Goal: Transaction & Acquisition: Purchase product/service

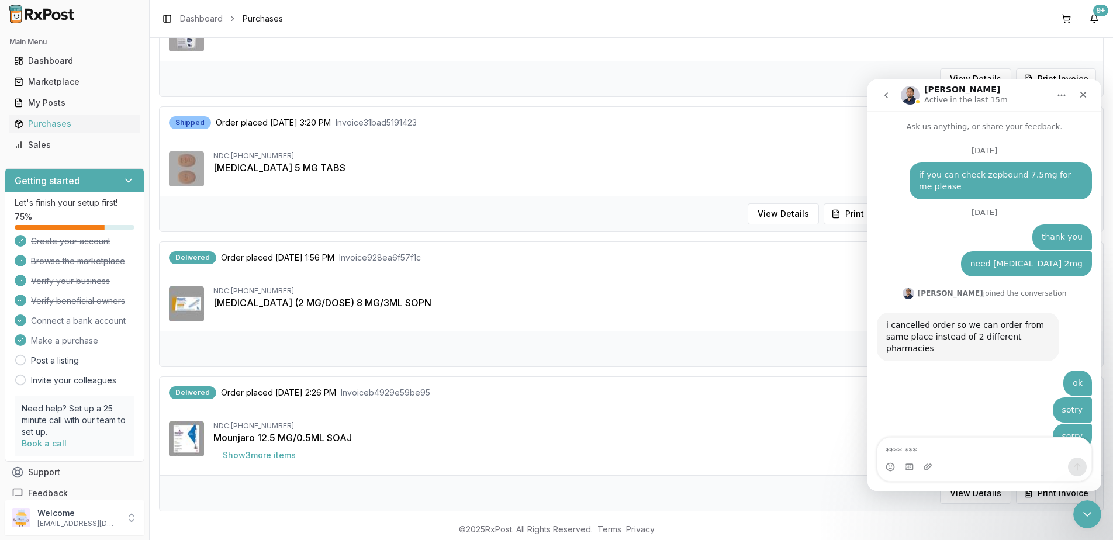
scroll to position [7768, 0]
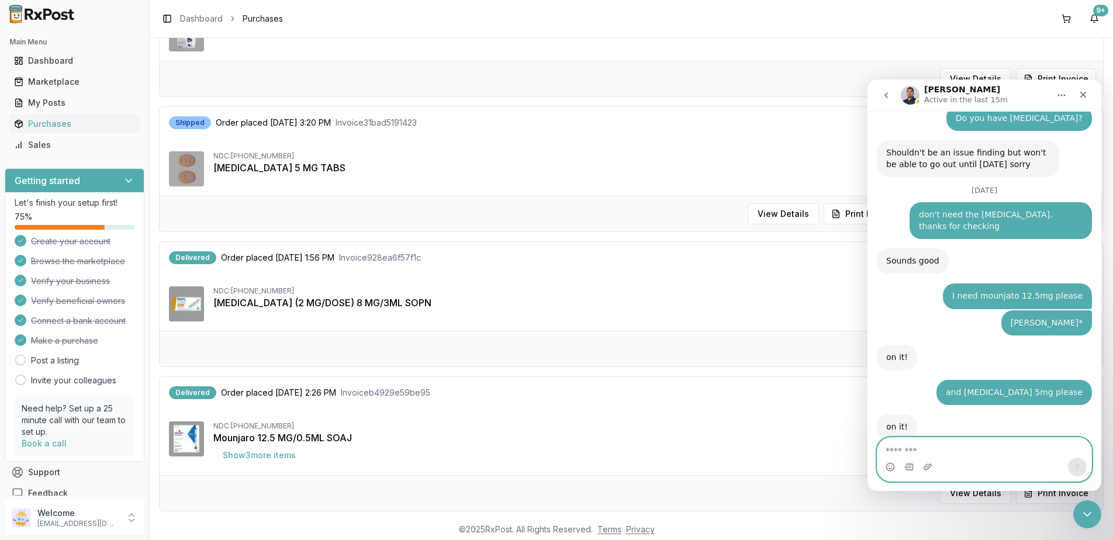
click at [968, 457] on textarea "Message…" at bounding box center [984, 448] width 214 height 20
type textarea "*"
type textarea "********"
click at [1075, 465] on icon "Send a message…" at bounding box center [1077, 466] width 9 height 9
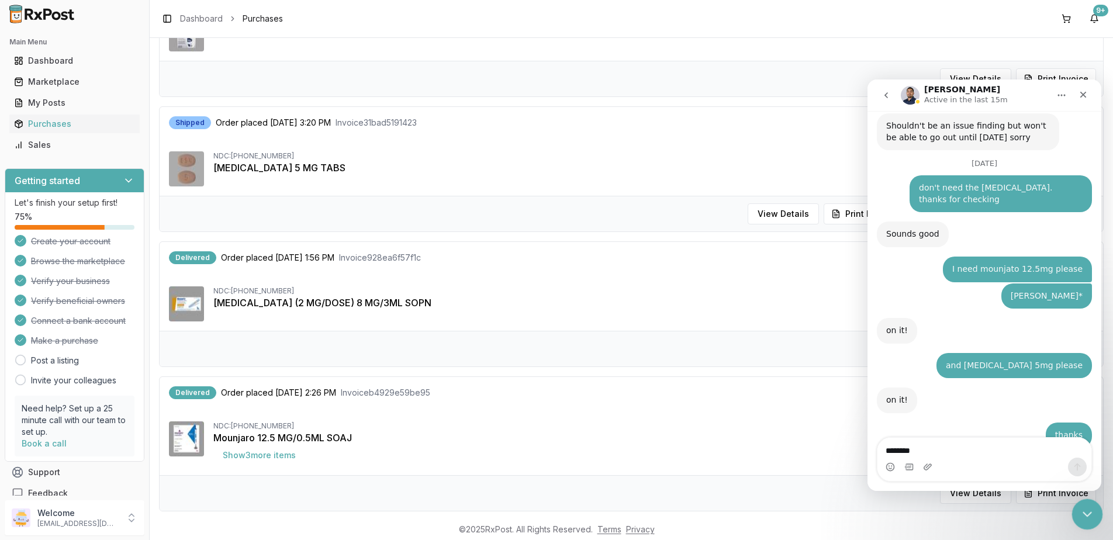
click at [1090, 519] on icon "Close Intercom Messenger" at bounding box center [1086, 513] width 14 height 14
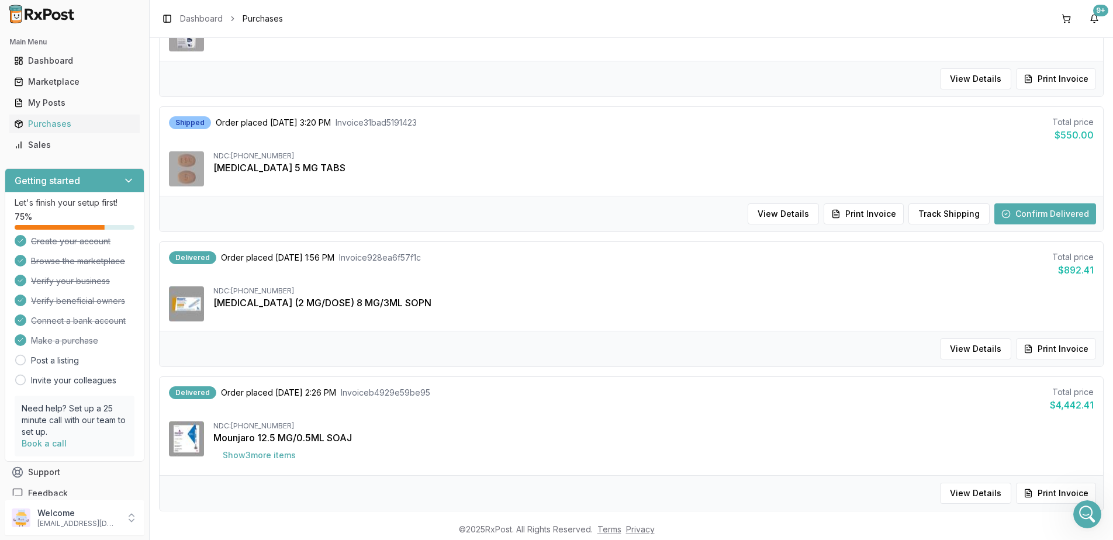
click at [1043, 216] on button "Confirm Delivered" at bounding box center [1045, 213] width 102 height 21
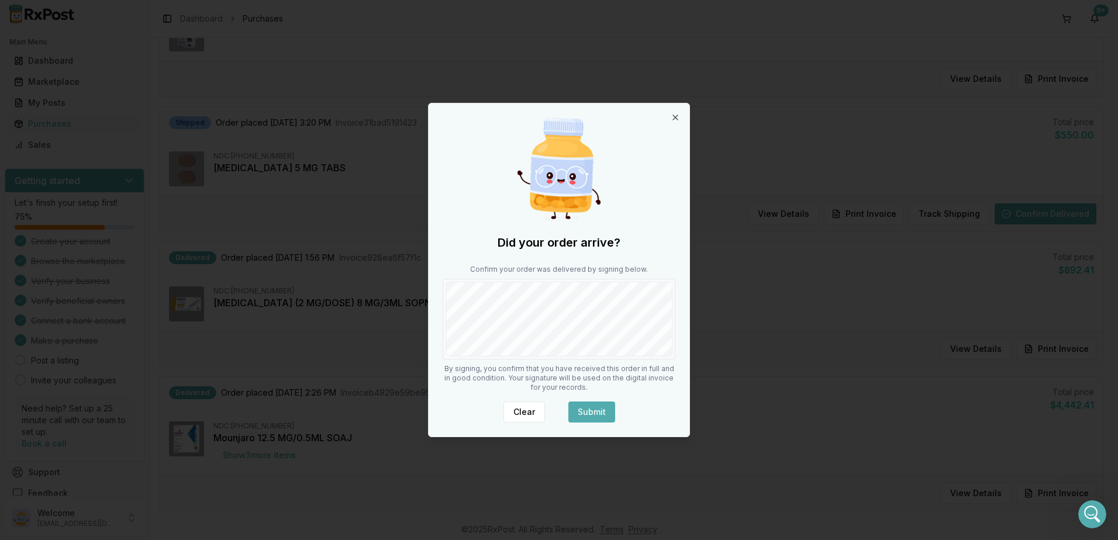
click at [594, 414] on button "Submit" at bounding box center [591, 412] width 47 height 21
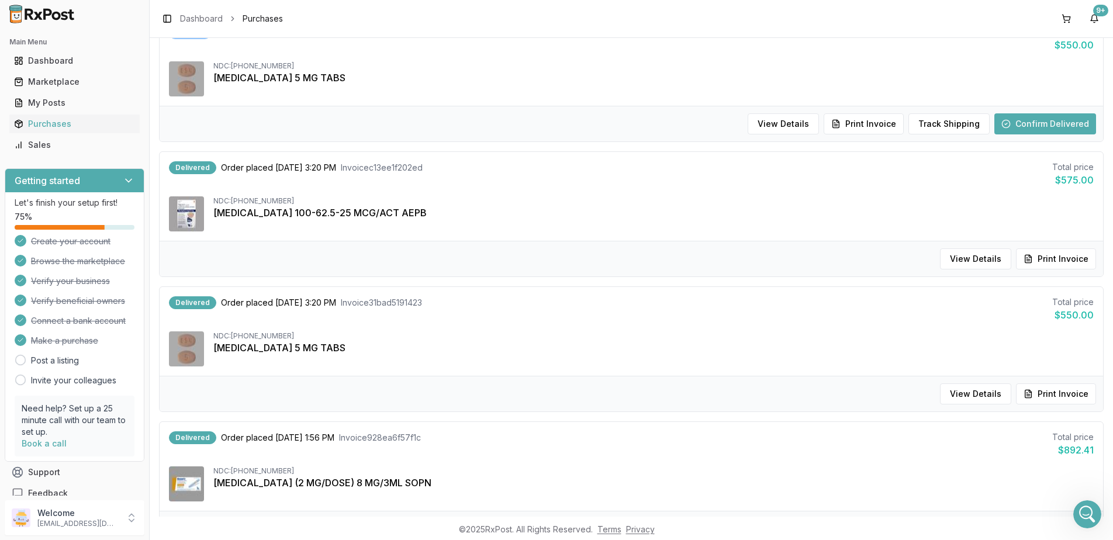
scroll to position [175, 0]
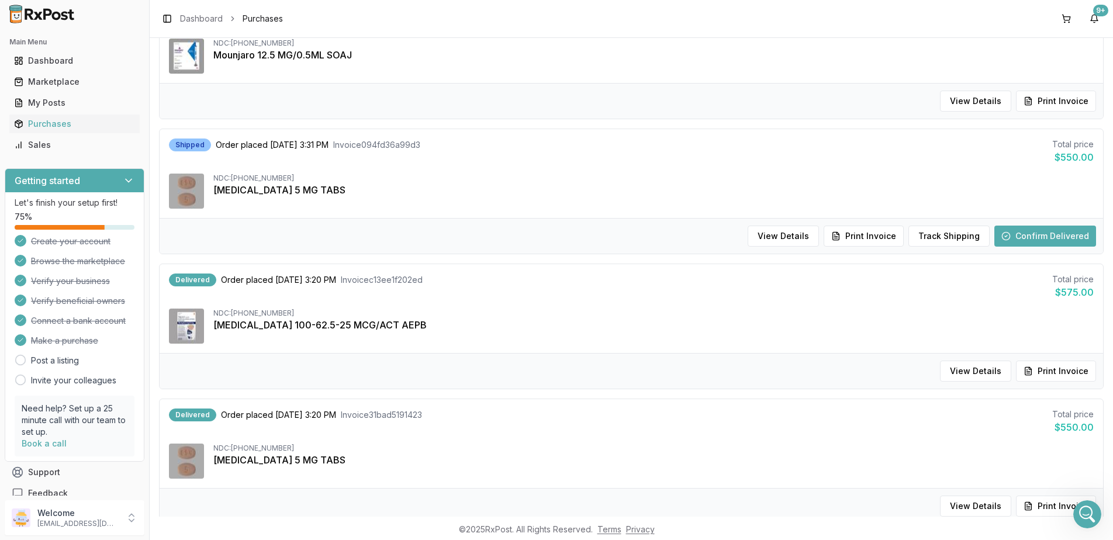
click at [1031, 233] on button "Confirm Delivered" at bounding box center [1045, 236] width 102 height 21
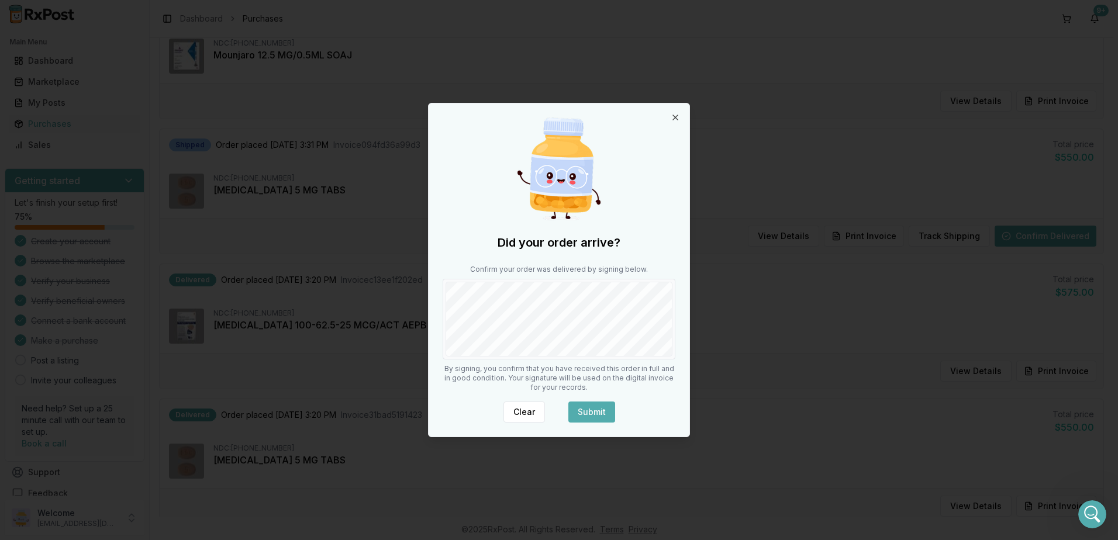
drag, startPoint x: 593, startPoint y: 411, endPoint x: 592, endPoint y: 369, distance: 42.1
click at [592, 411] on button "Submit" at bounding box center [591, 412] width 47 height 21
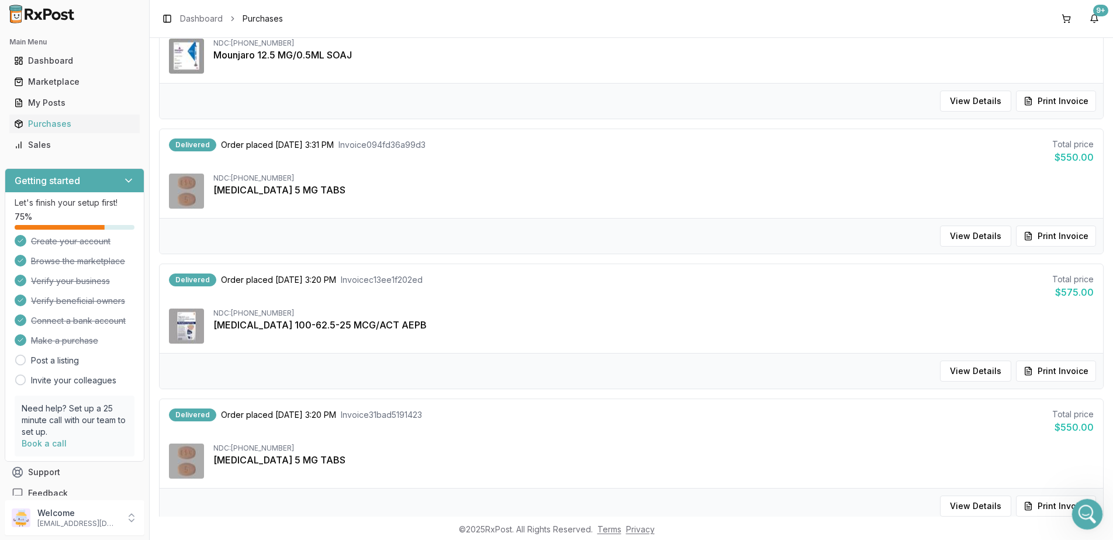
click at [1083, 516] on icon "Open Intercom Messenger" at bounding box center [1085, 512] width 19 height 19
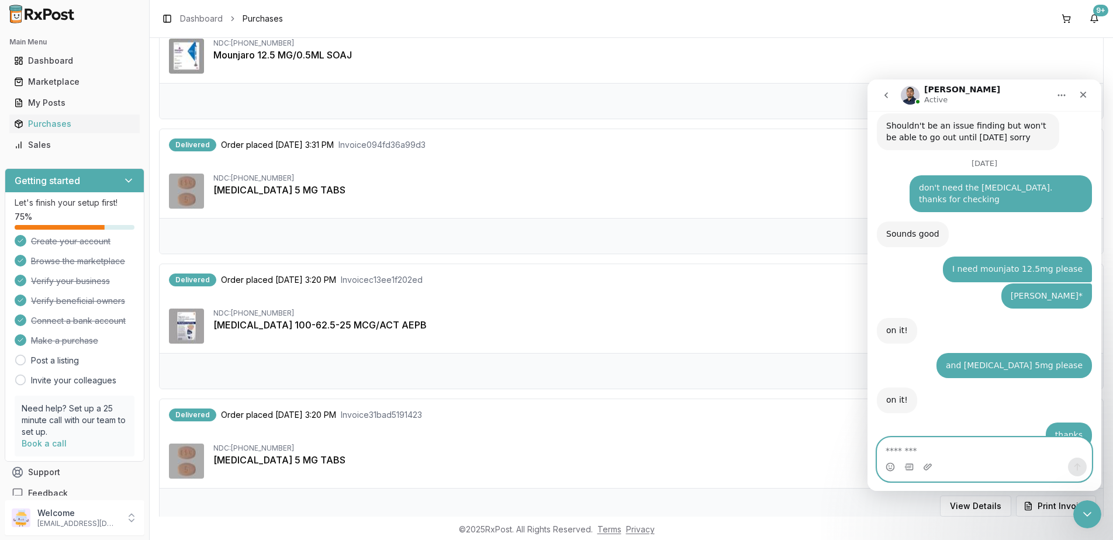
scroll to position [7841, 0]
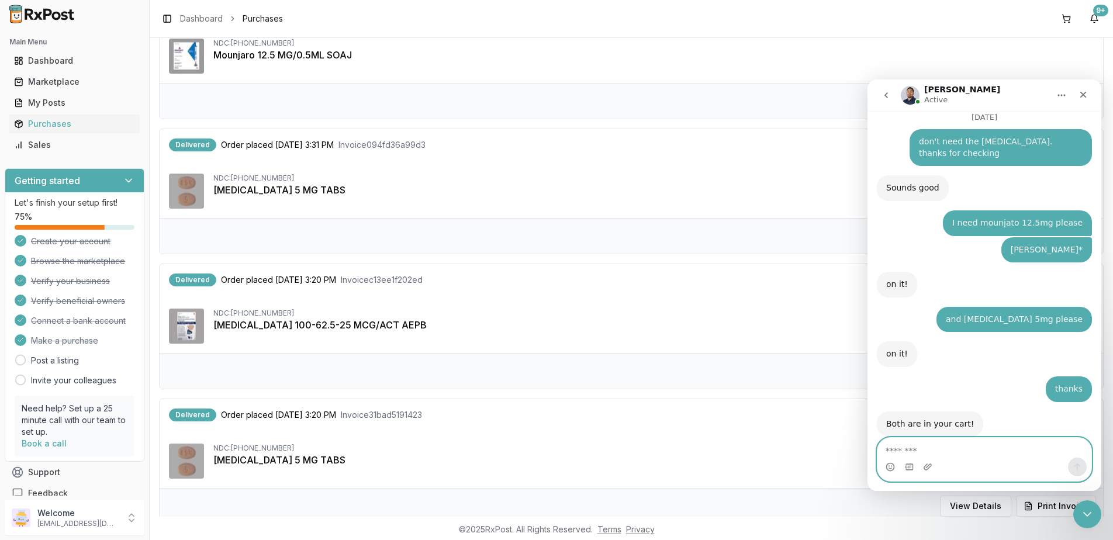
click at [963, 447] on textarea "Message…" at bounding box center [984, 448] width 214 height 20
type textarea "*"
type textarea "****"
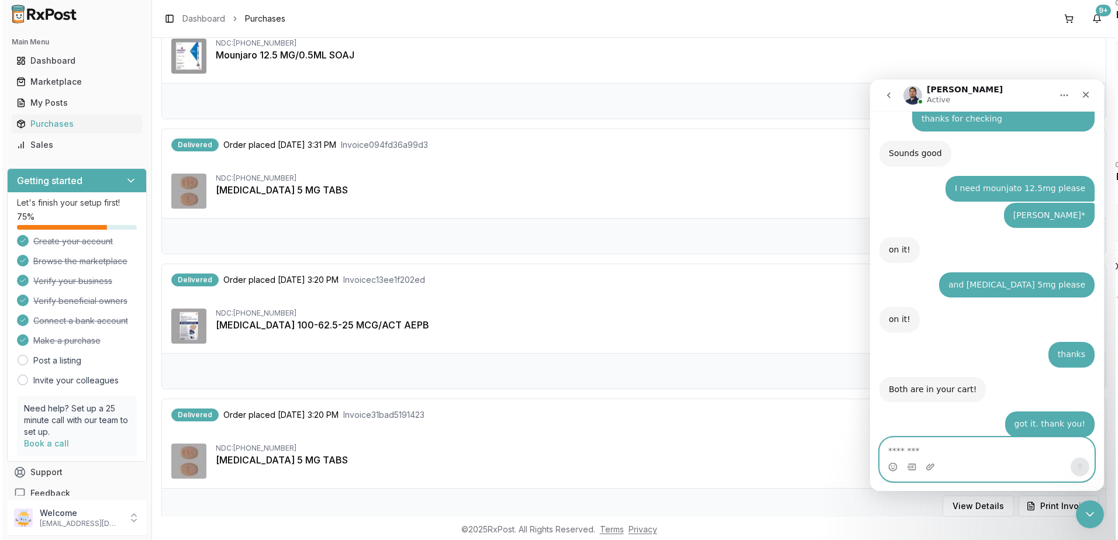
scroll to position [7876, 0]
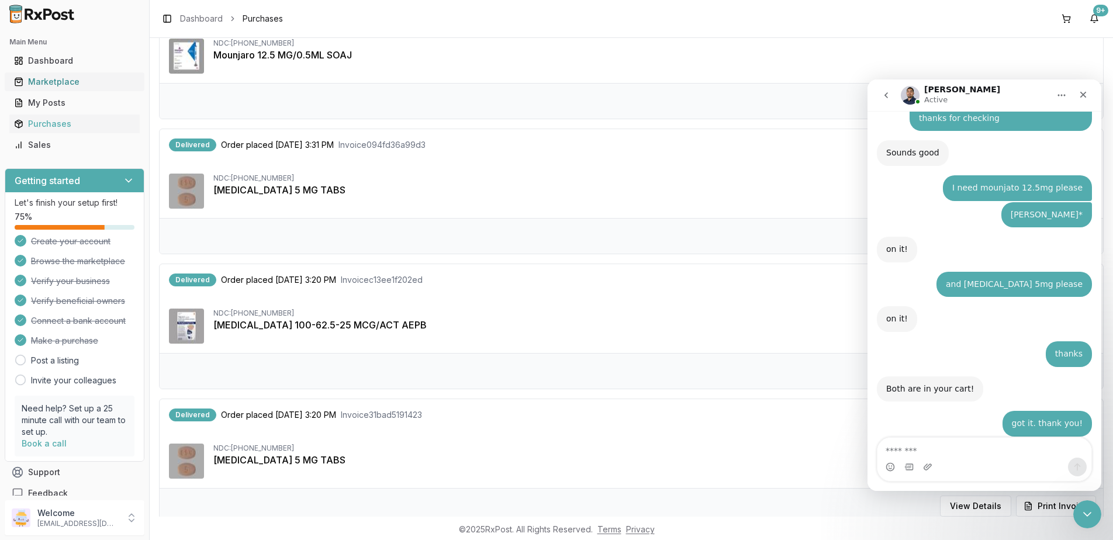
drag, startPoint x: 43, startPoint y: 82, endPoint x: 96, endPoint y: 89, distance: 54.2
click at [43, 82] on div "Marketplace" at bounding box center [74, 82] width 121 height 12
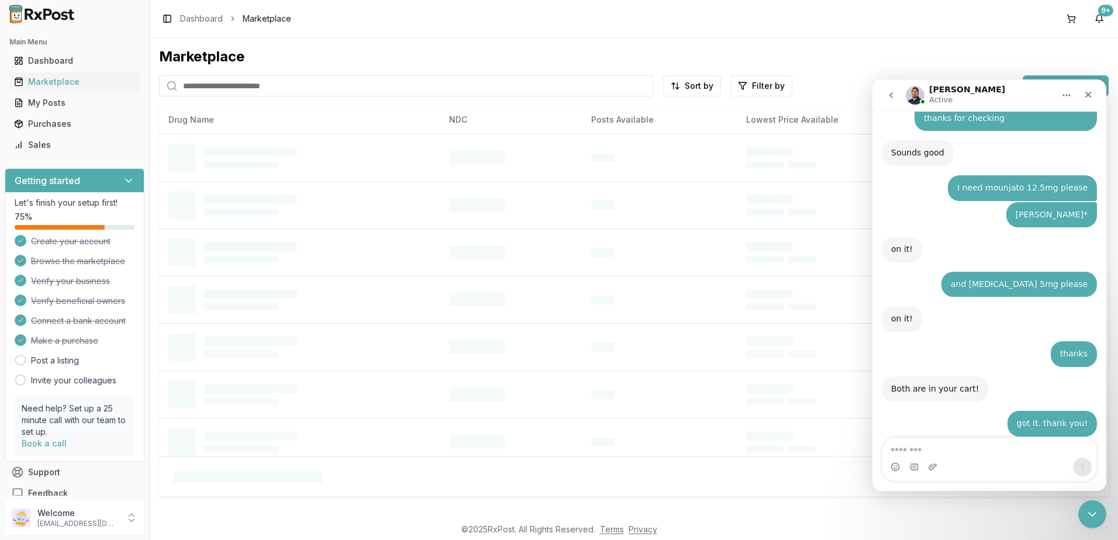
click at [331, 89] on input "search" at bounding box center [406, 85] width 495 height 21
type input "*********"
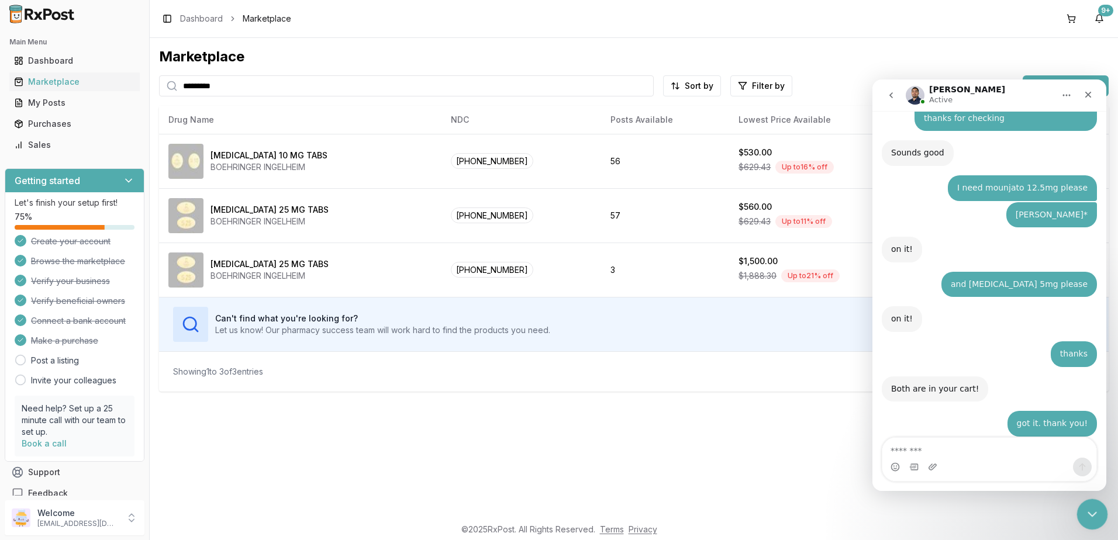
click at [1092, 509] on icon "Close Intercom Messenger" at bounding box center [1090, 513] width 14 height 14
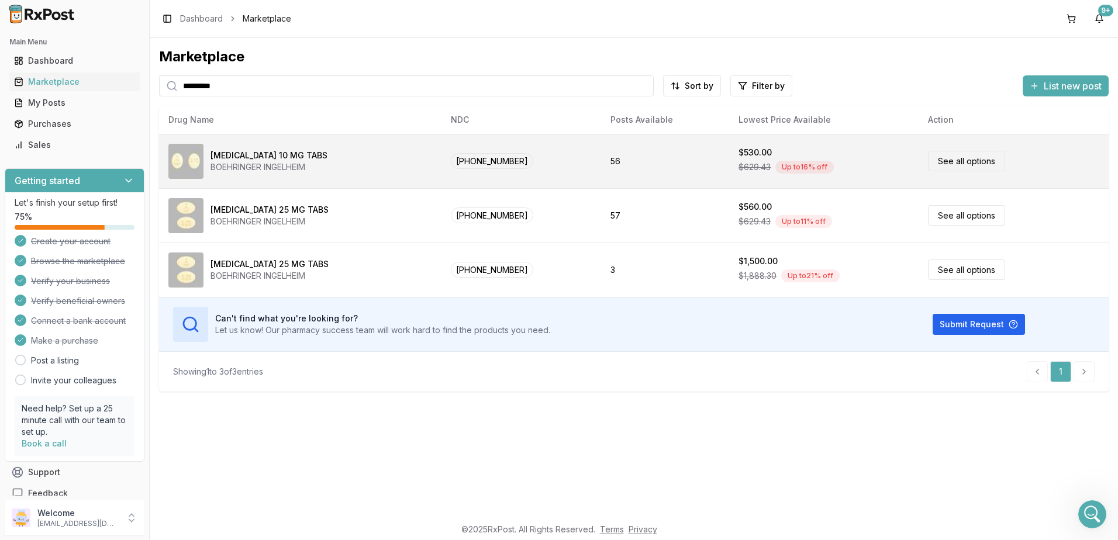
click at [635, 155] on td "56" at bounding box center [665, 161] width 128 height 54
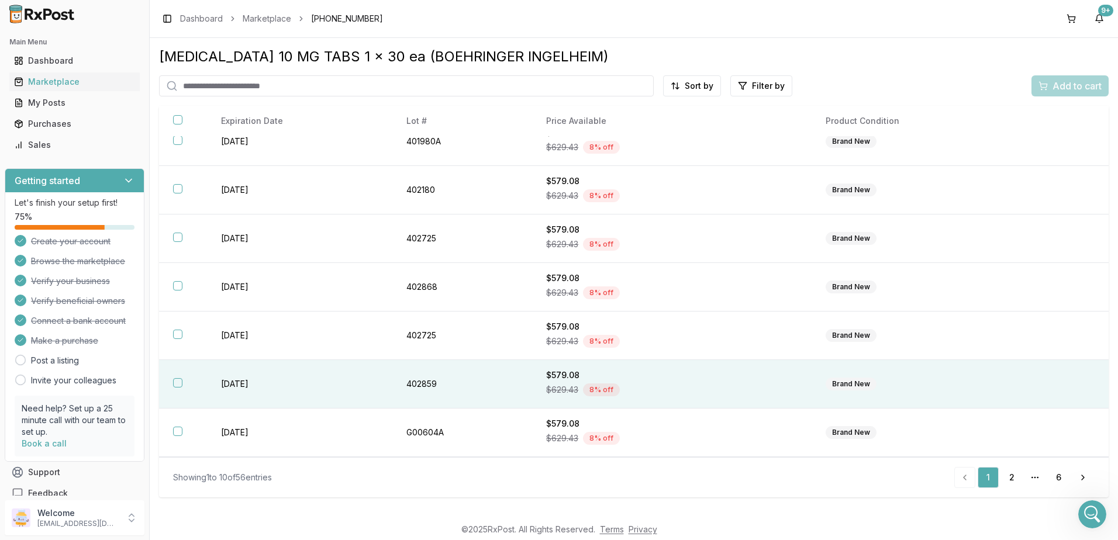
scroll to position [165, 0]
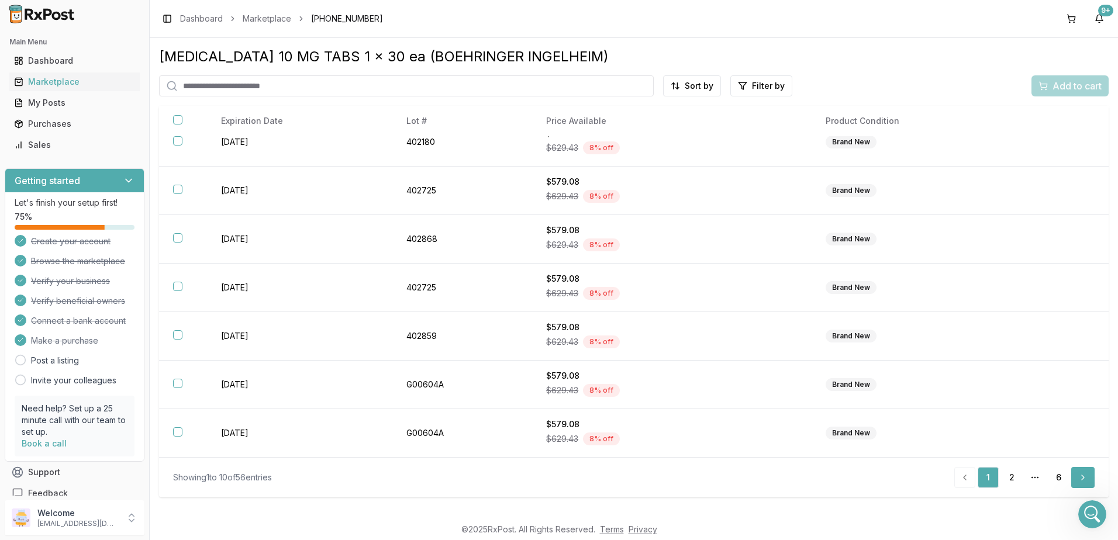
click at [1084, 476] on link "Next" at bounding box center [1082, 477] width 23 height 21
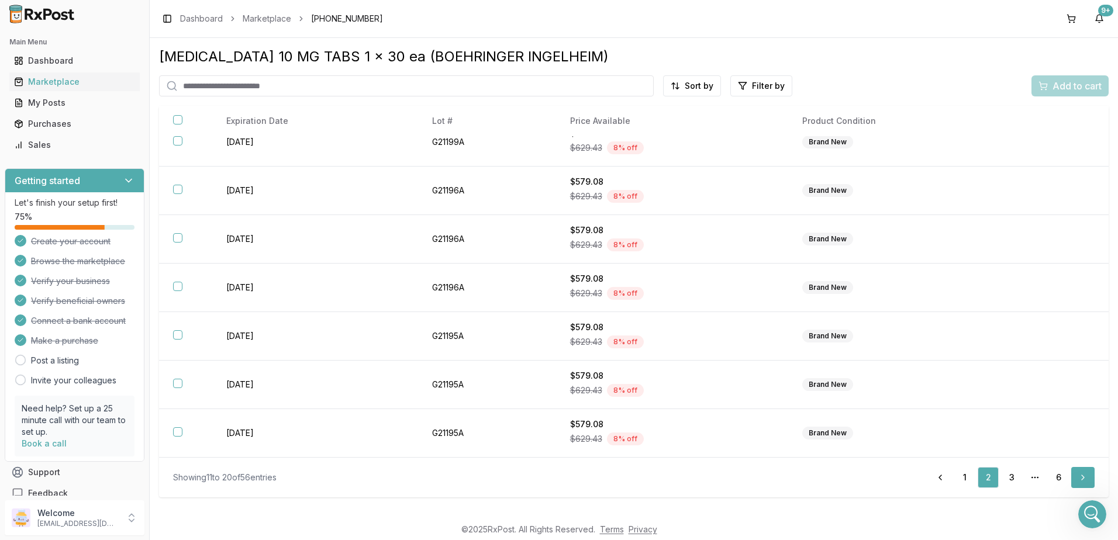
scroll to position [164, 0]
click at [1084, 476] on link "Next" at bounding box center [1082, 477] width 23 height 21
click at [1083, 476] on link "Next" at bounding box center [1082, 477] width 23 height 21
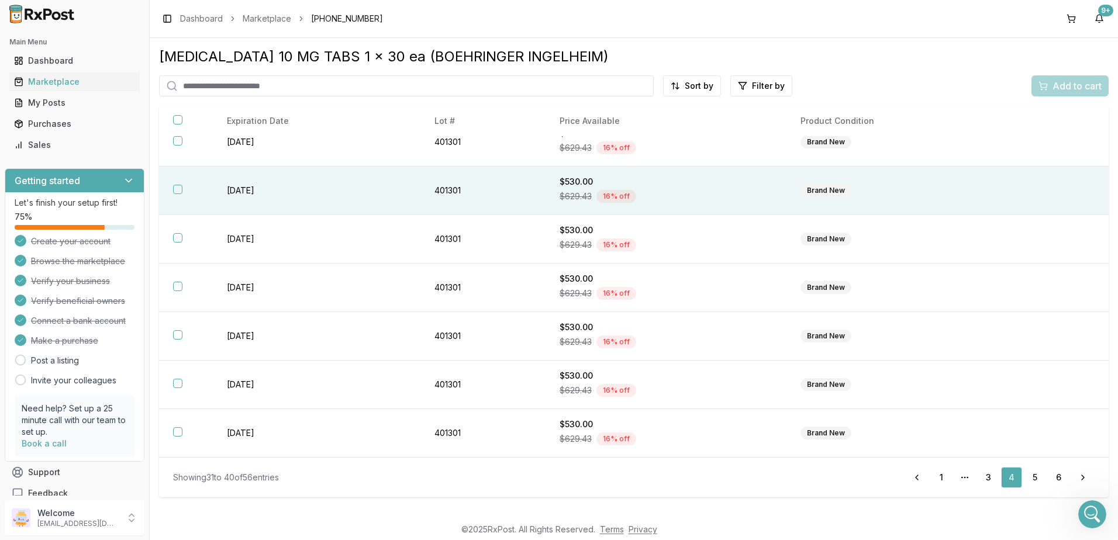
click at [679, 198] on div "$629.43 16 % off" at bounding box center [665, 197] width 213 height 18
click at [1077, 85] on span "Add to cart" at bounding box center [1076, 86] width 49 height 14
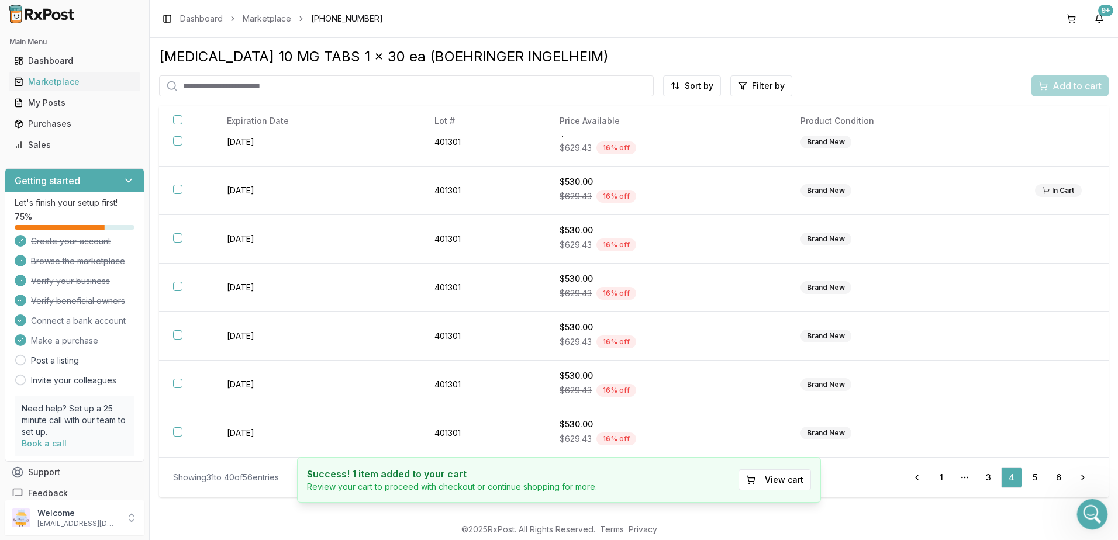
click at [1093, 514] on icon "Open Intercom Messenger" at bounding box center [1090, 512] width 19 height 19
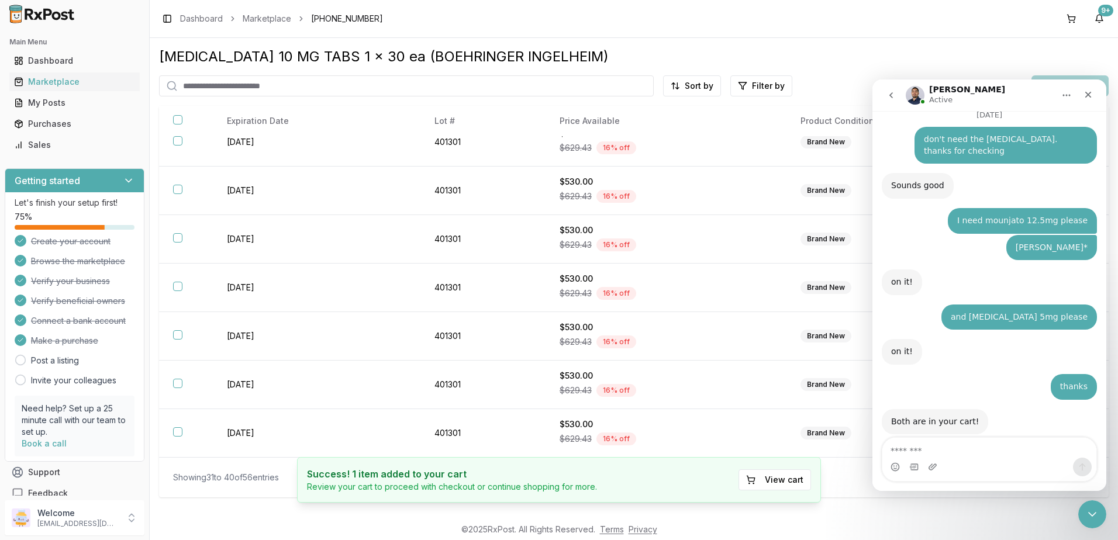
scroll to position [7876, 0]
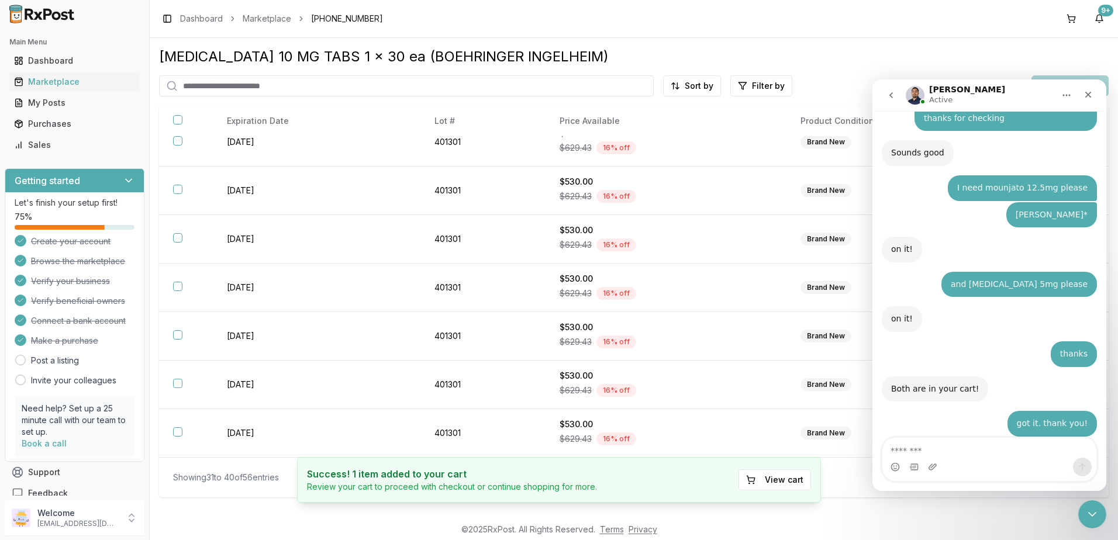
click at [963, 446] on textarea "Message…" at bounding box center [989, 448] width 214 height 20
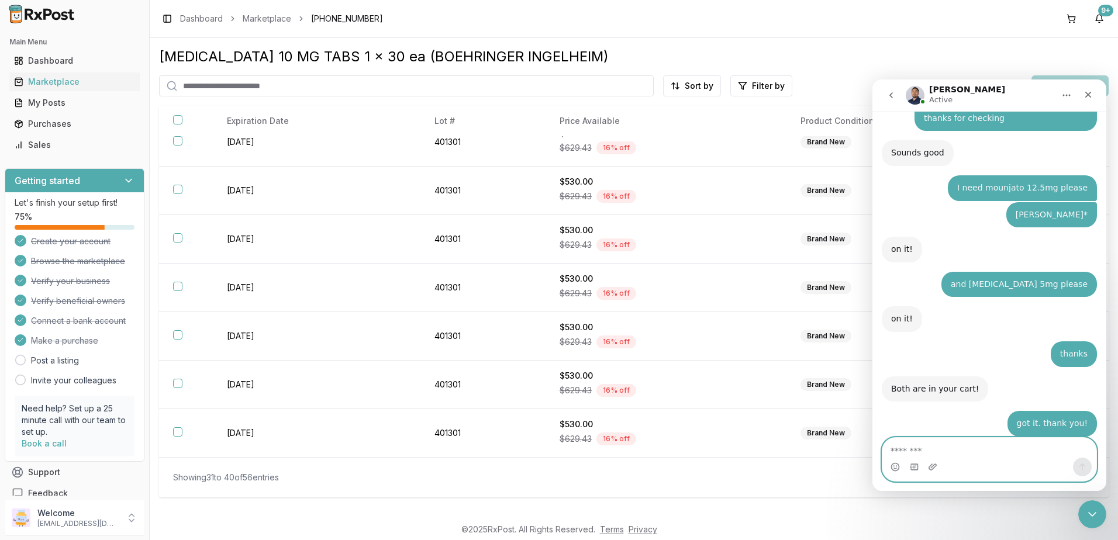
click at [934, 443] on textarea "Message…" at bounding box center [989, 448] width 214 height 20
type textarea "*"
click at [285, 89] on input "search" at bounding box center [406, 85] width 495 height 21
type input "*******"
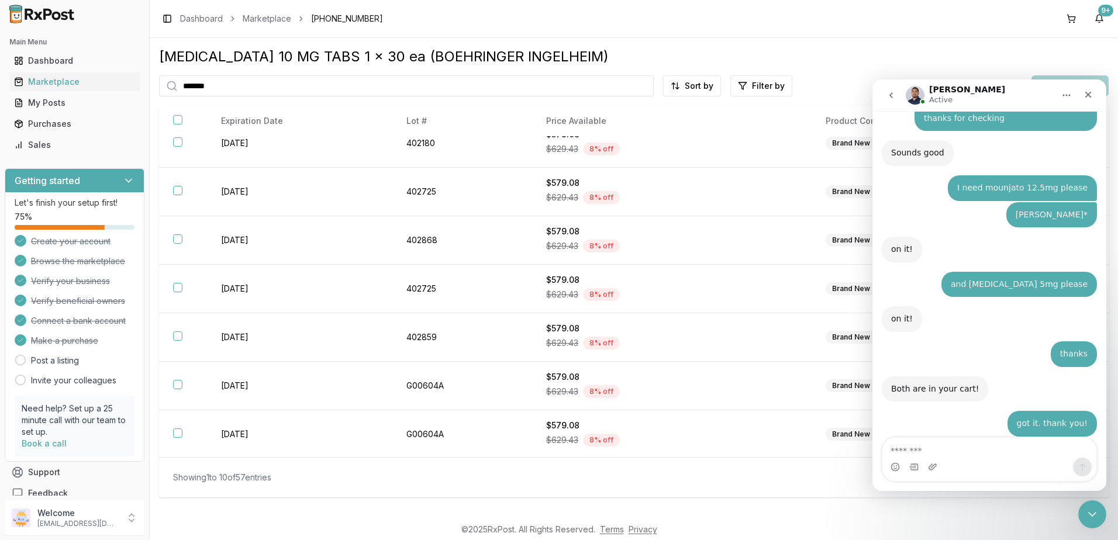
scroll to position [165, 0]
click at [1090, 517] on icon "Close Intercom Messenger" at bounding box center [1090, 513] width 14 height 14
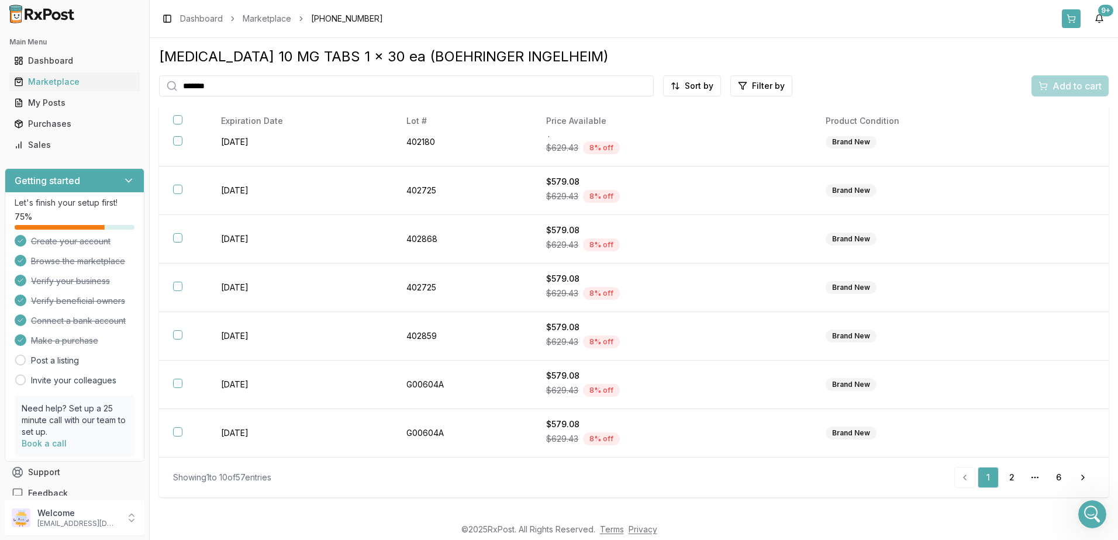
click at [1073, 17] on button at bounding box center [1071, 18] width 19 height 19
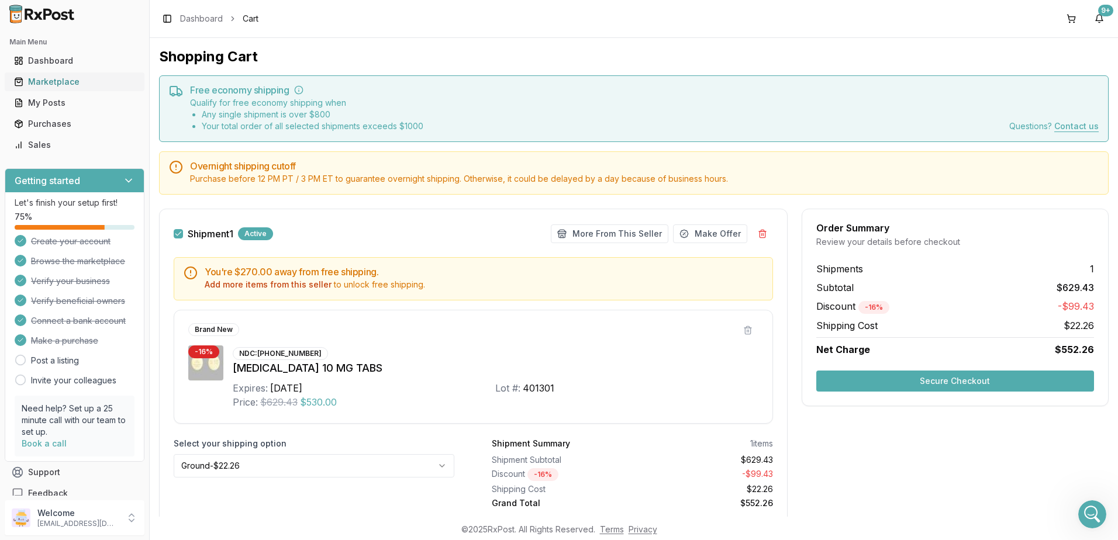
click at [48, 78] on div "Marketplace" at bounding box center [74, 82] width 121 height 12
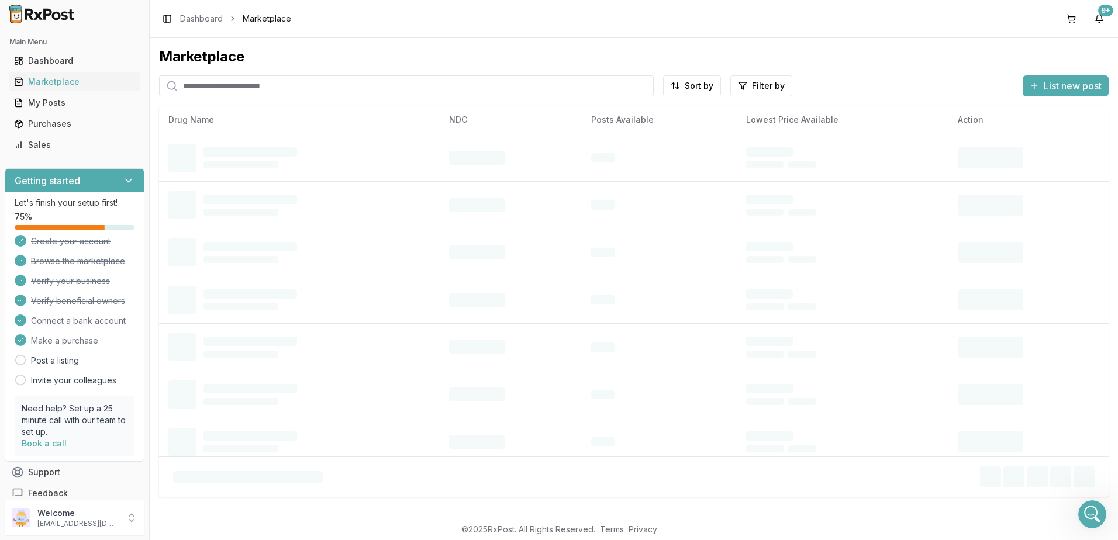
click at [291, 87] on input "search" at bounding box center [406, 85] width 495 height 21
type input "*******"
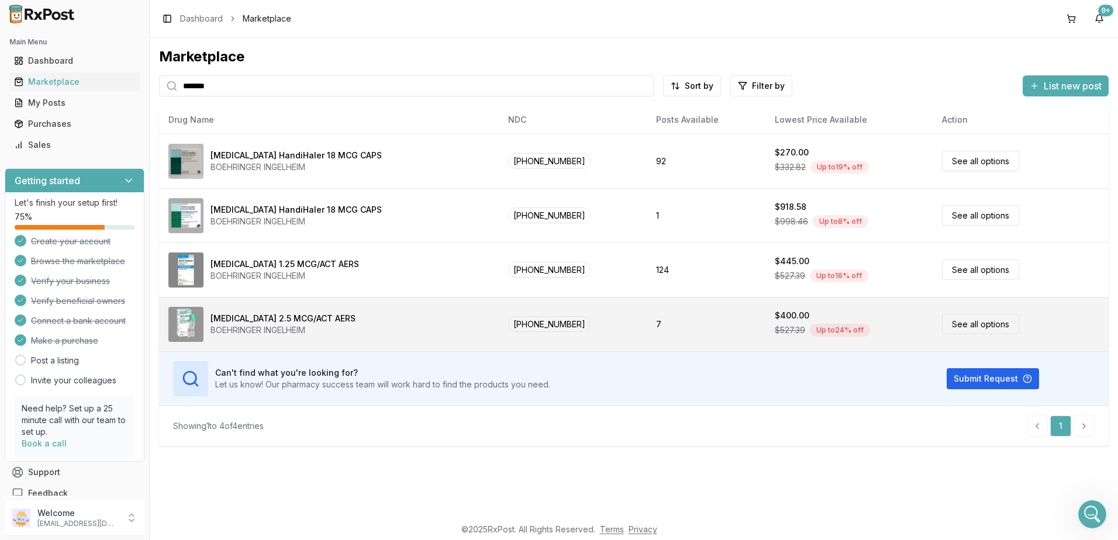
click at [669, 322] on td "7" at bounding box center [706, 324] width 119 height 54
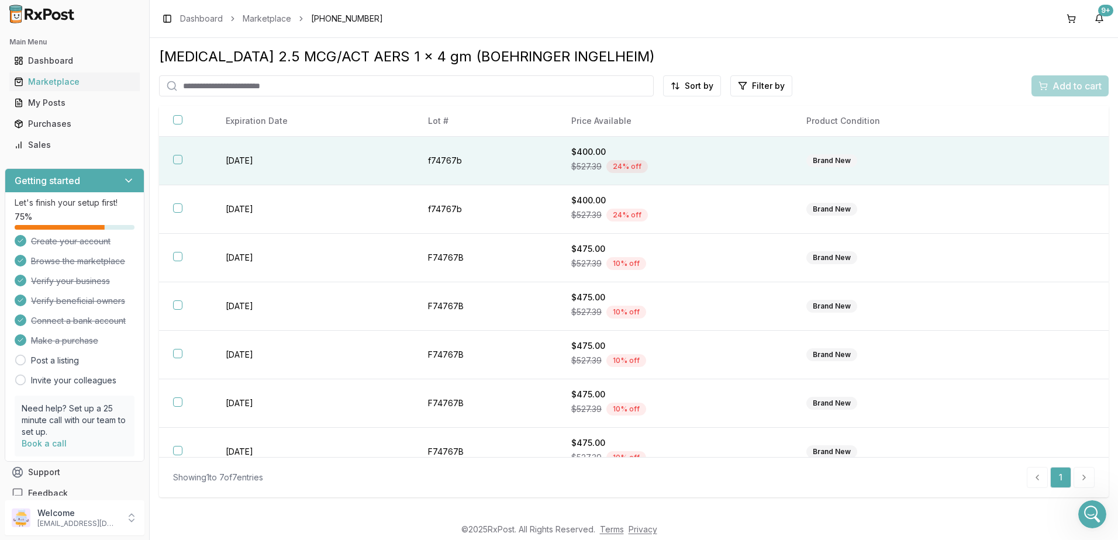
click at [723, 160] on div "$527.39 24 % off" at bounding box center [674, 167] width 207 height 18
click at [1071, 88] on span "Add to cart" at bounding box center [1076, 86] width 49 height 14
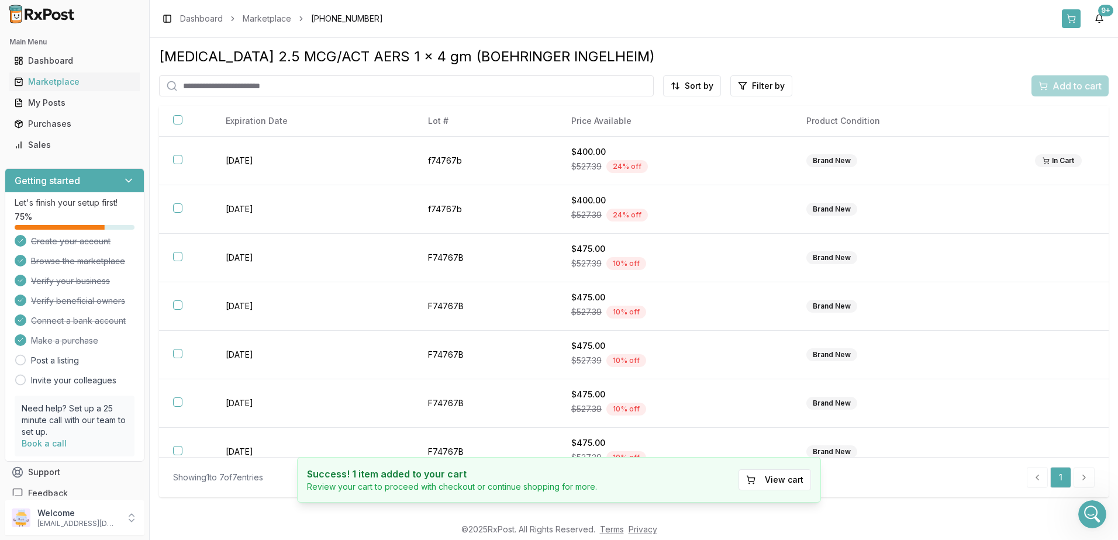
click at [1071, 15] on button at bounding box center [1071, 18] width 19 height 19
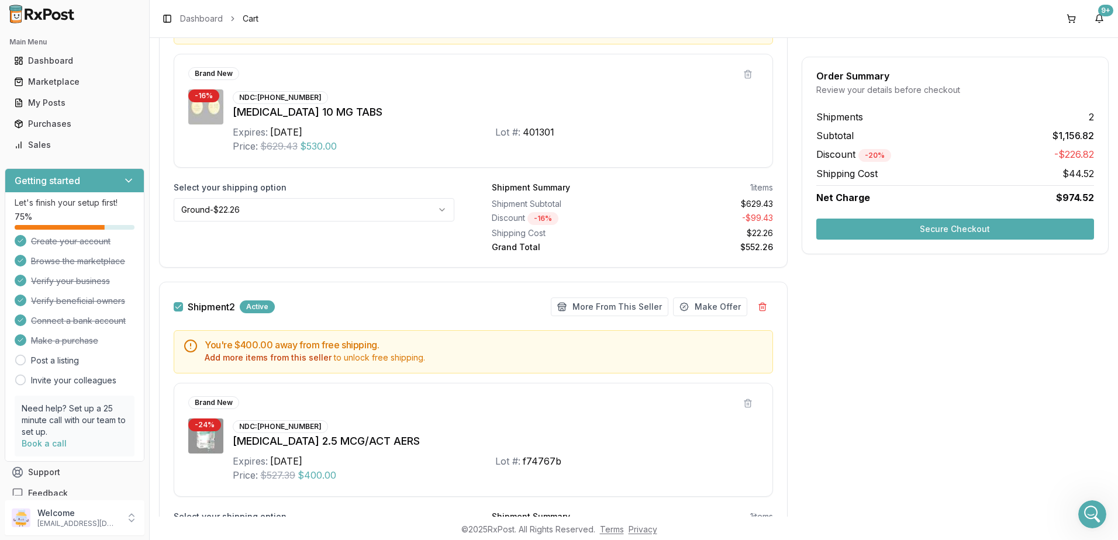
scroll to position [193, 0]
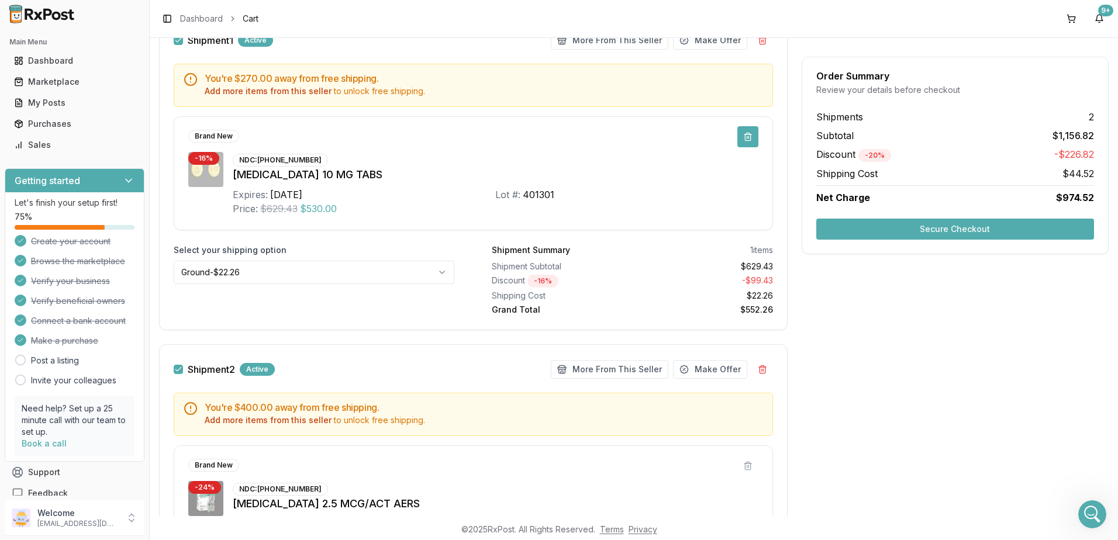
click at [745, 139] on button at bounding box center [747, 136] width 21 height 21
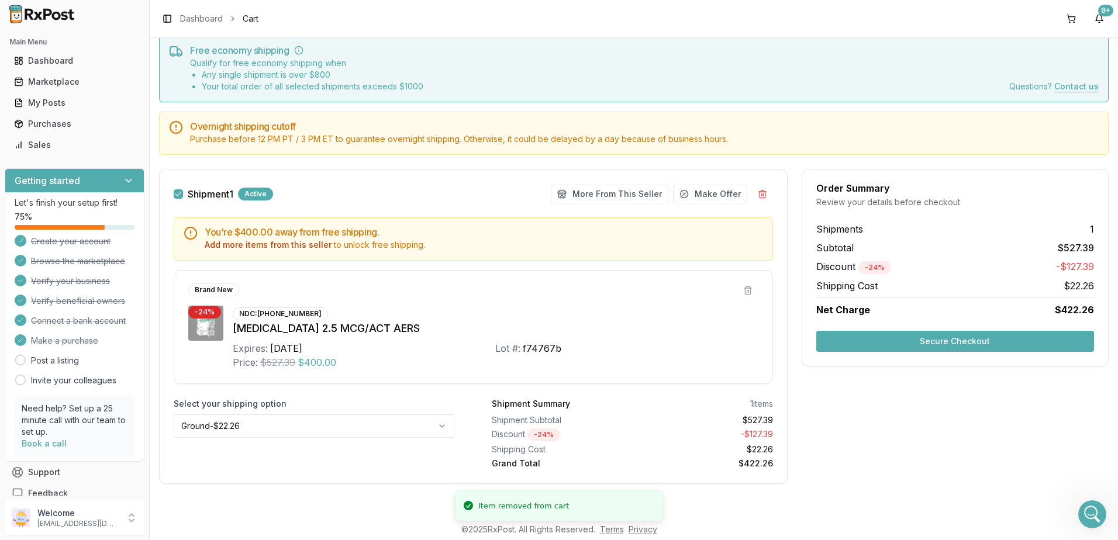
scroll to position [40, 0]
click at [1089, 514] on icon "Open Intercom Messenger" at bounding box center [1090, 512] width 19 height 19
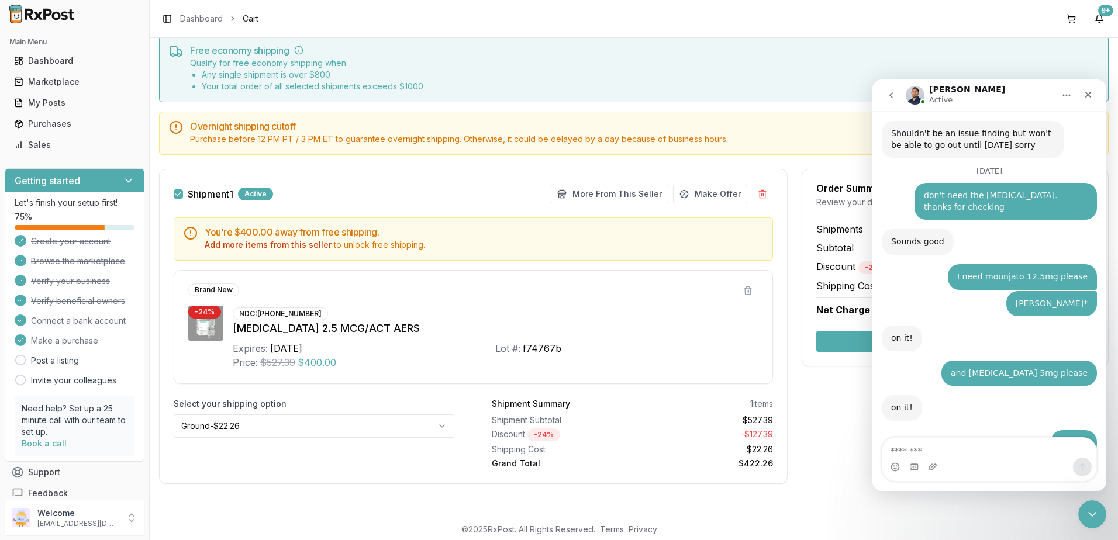
scroll to position [7876, 0]
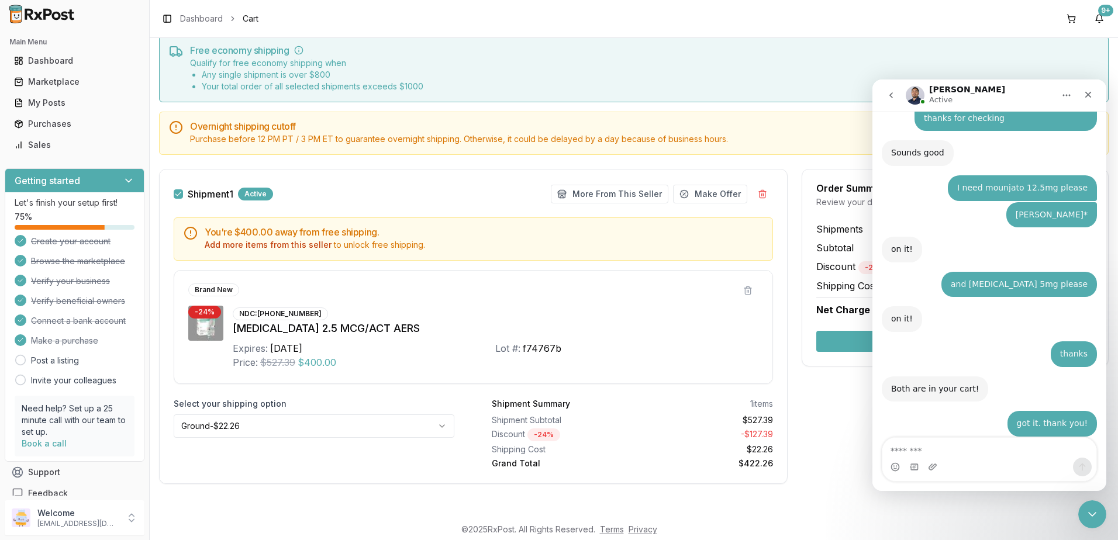
click at [967, 448] on textarea "Message…" at bounding box center [989, 448] width 214 height 20
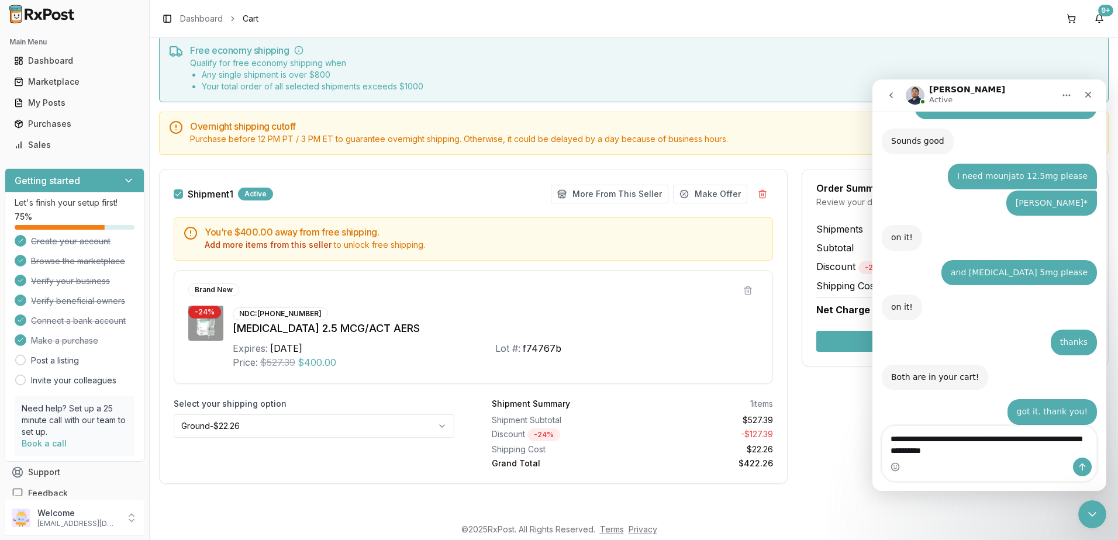
type textarea "**********"
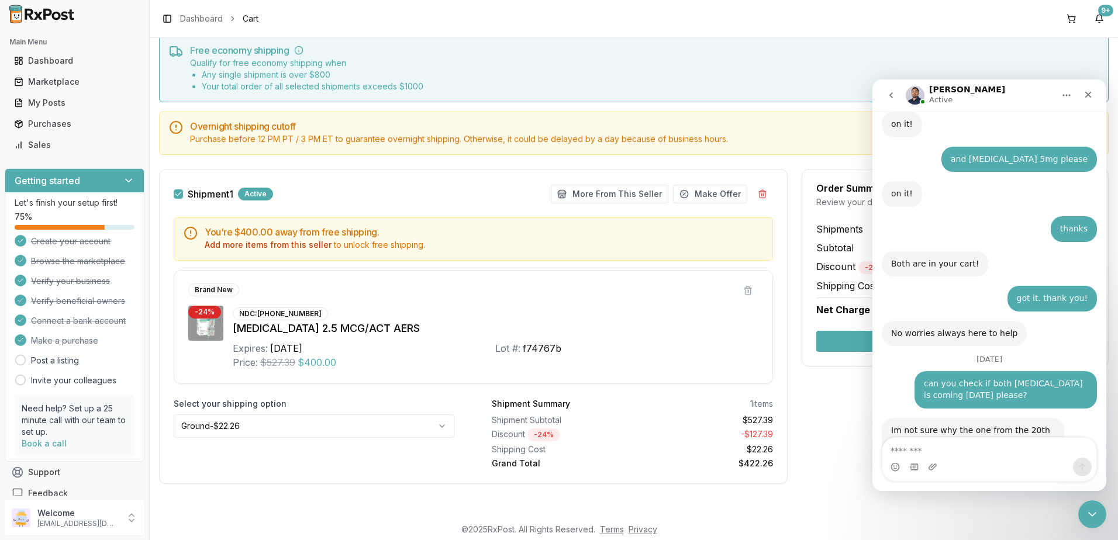
scroll to position [8074, 0]
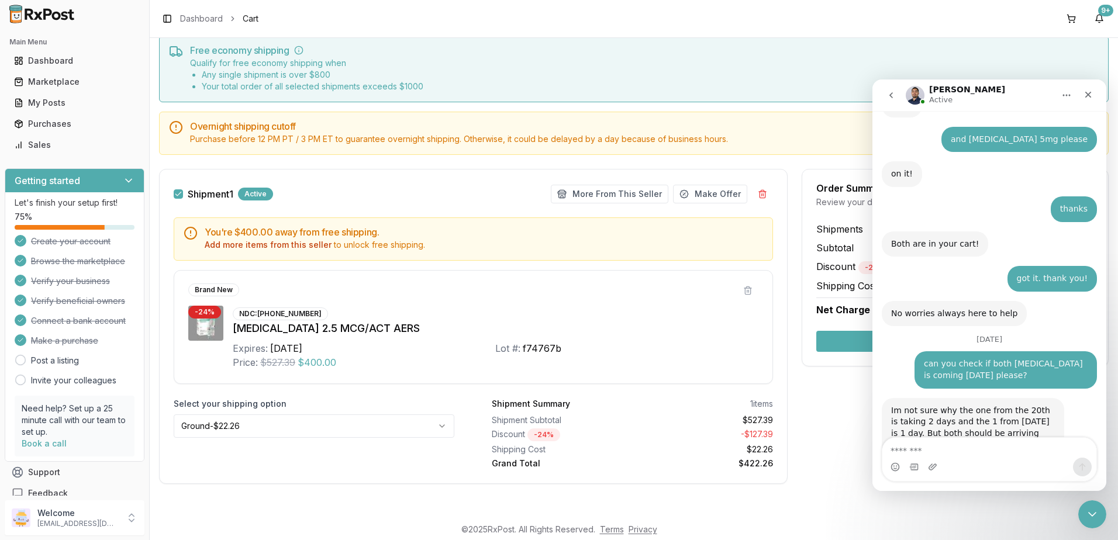
click at [981, 445] on textarea "Message…" at bounding box center [989, 448] width 214 height 20
click at [956, 455] on textarea "Message…" at bounding box center [989, 448] width 214 height 20
type textarea "**********"
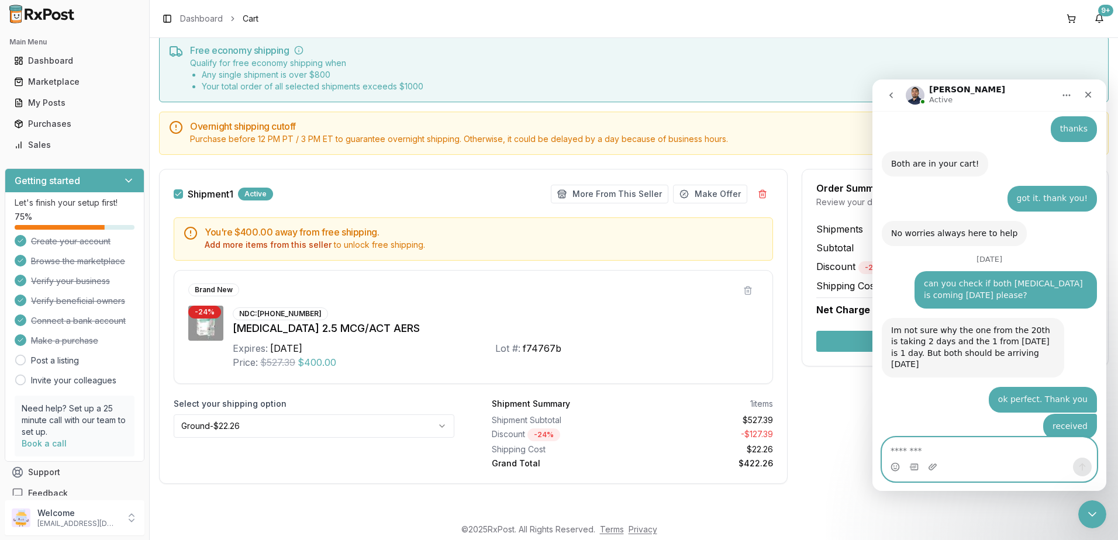
scroll to position [8156, 0]
type textarea "**"
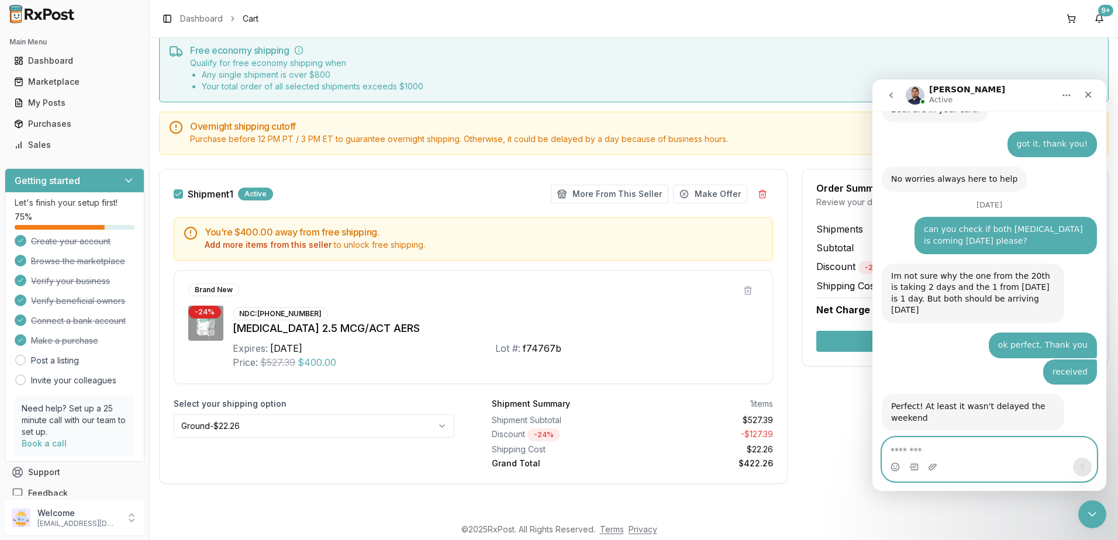
scroll to position [8264, 0]
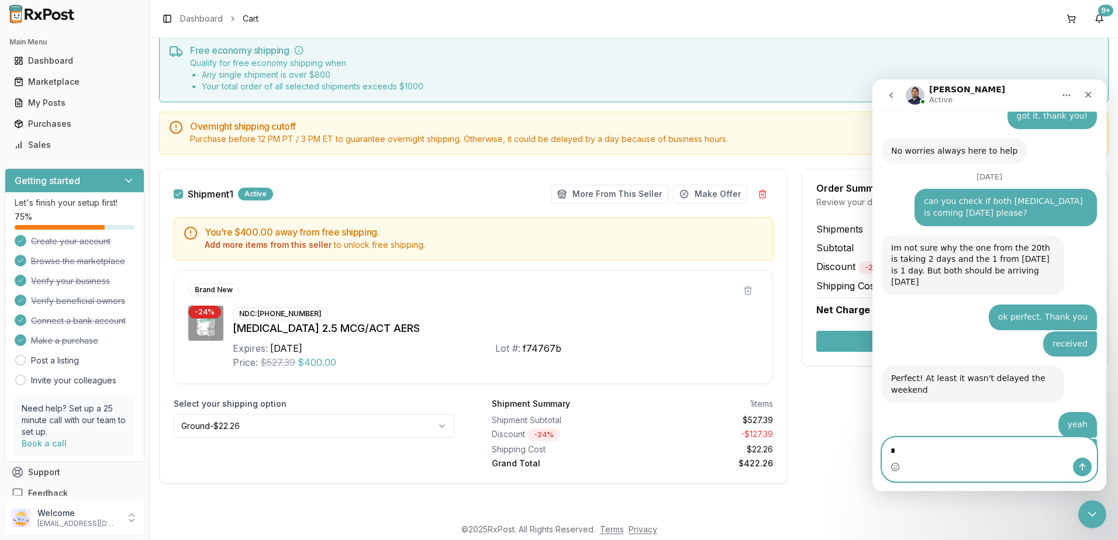
type textarea "**"
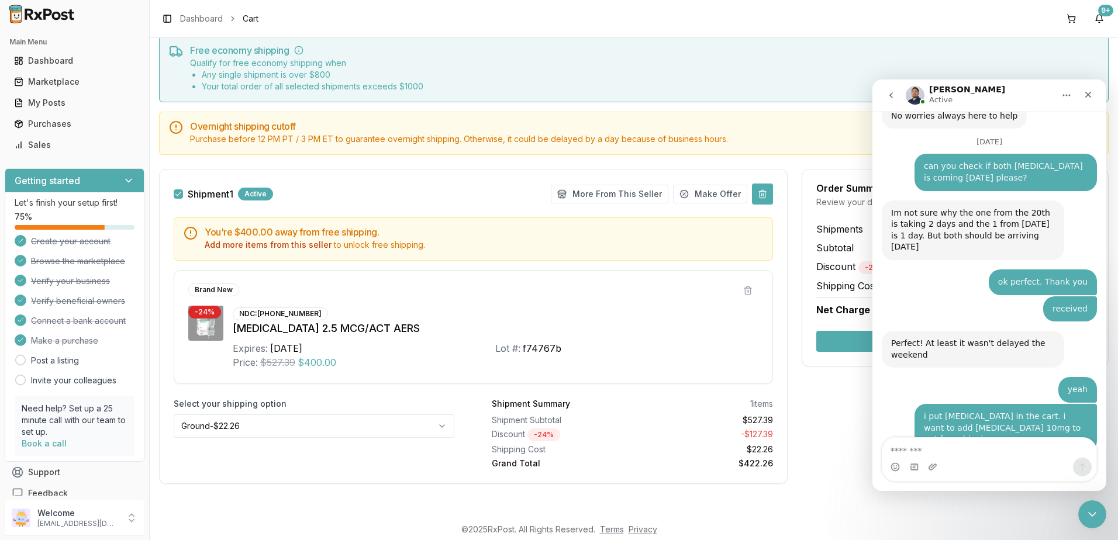
click at [753, 191] on button at bounding box center [762, 194] width 21 height 21
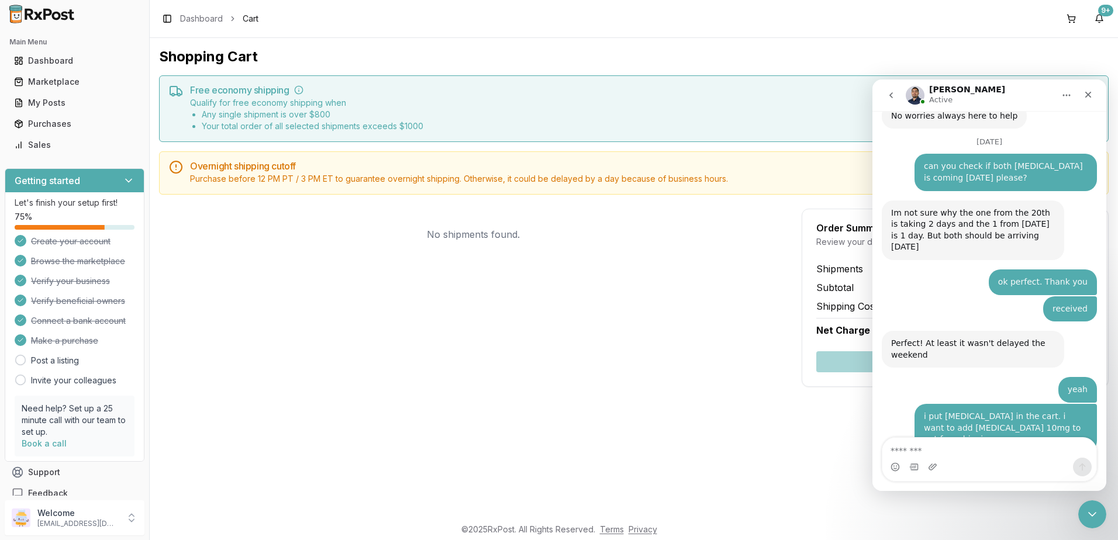
click at [479, 295] on div "No shipments found." at bounding box center [473, 298] width 628 height 178
click at [1088, 510] on icon "Close Intercom Messenger" at bounding box center [1090, 513] width 14 height 14
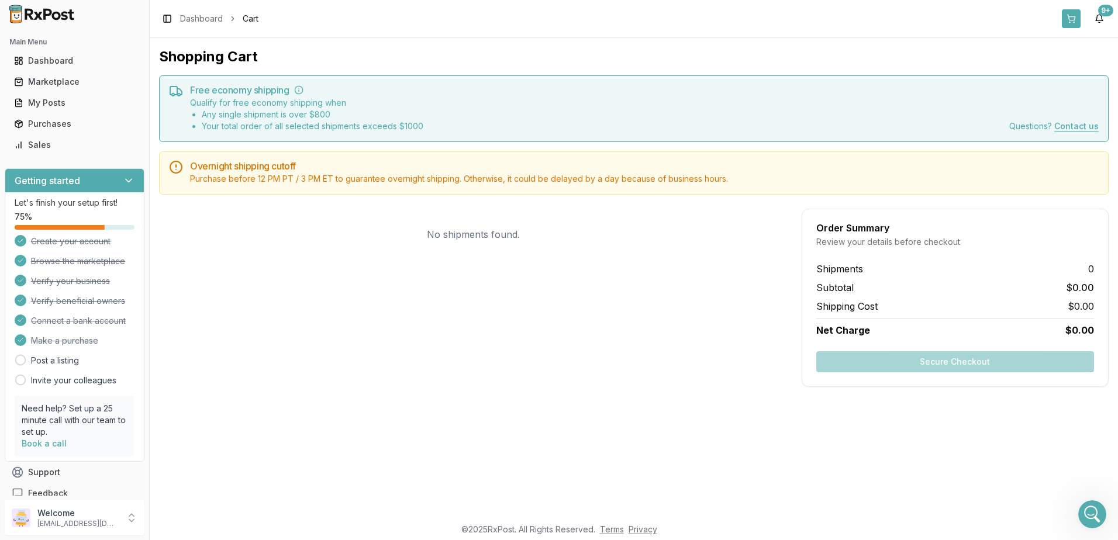
click at [1064, 18] on button at bounding box center [1071, 18] width 19 height 19
click at [1069, 18] on button at bounding box center [1071, 18] width 19 height 19
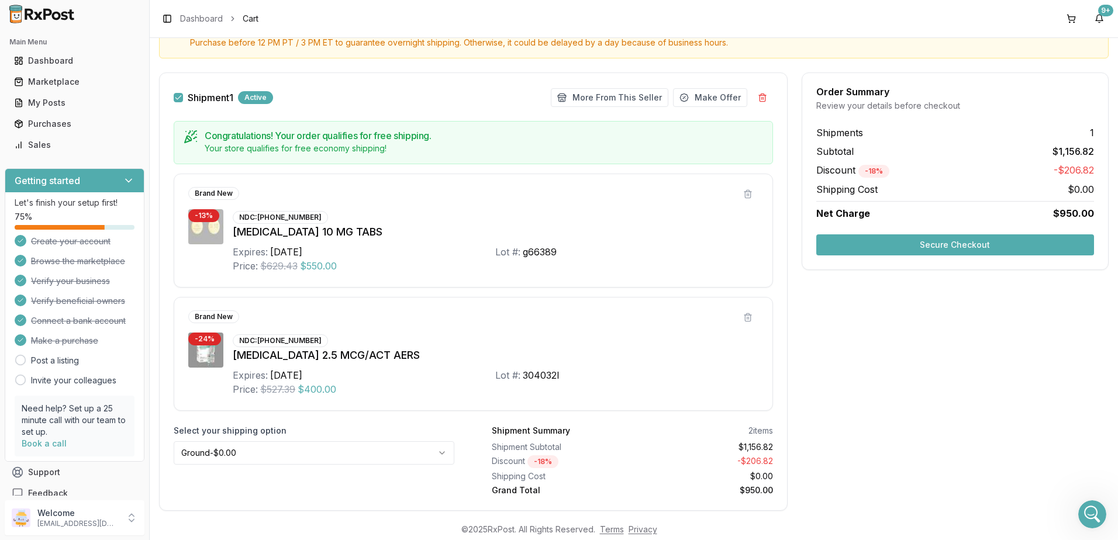
scroll to position [163, 0]
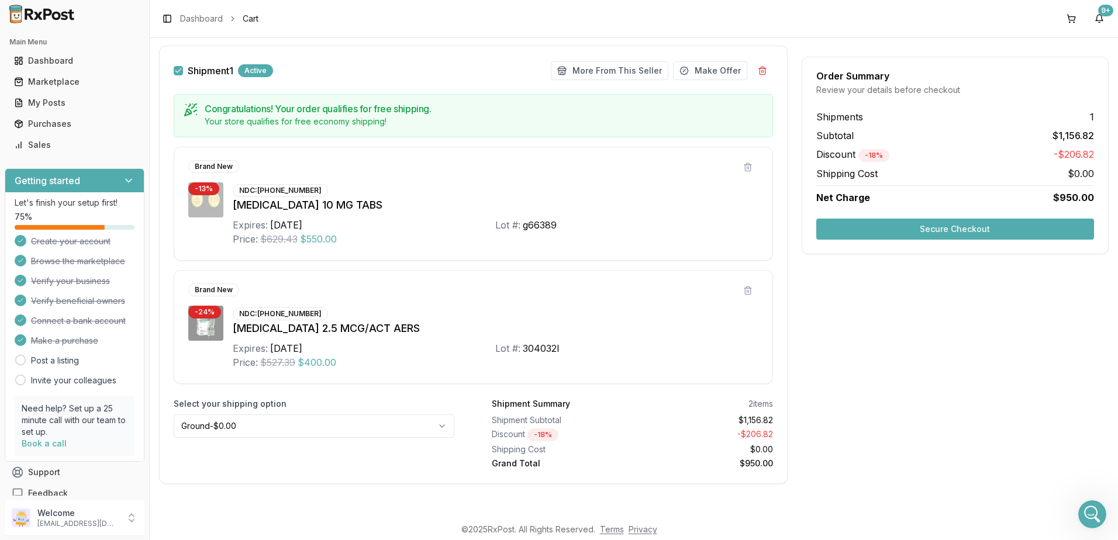
click at [954, 231] on button "Secure Checkout" at bounding box center [955, 229] width 278 height 21
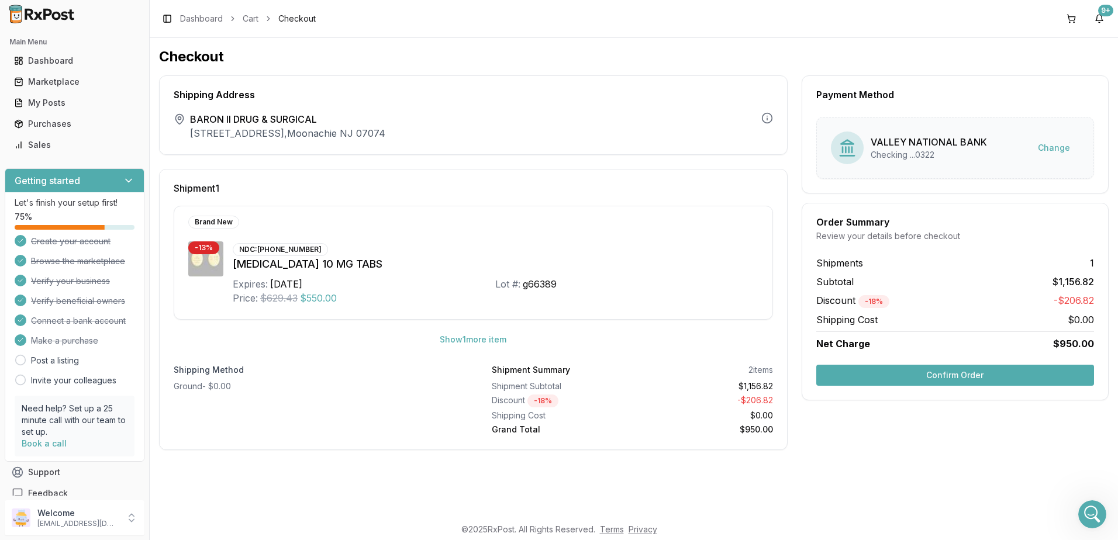
click at [956, 375] on button "Confirm Order" at bounding box center [955, 375] width 278 height 21
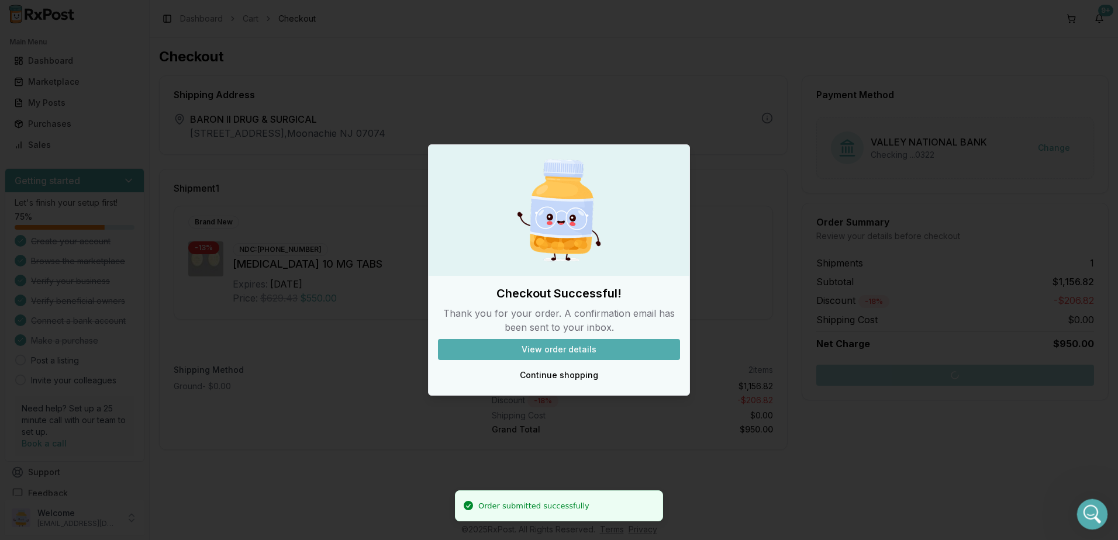
click at [1101, 509] on div "Open Intercom Messenger" at bounding box center [1090, 512] width 39 height 39
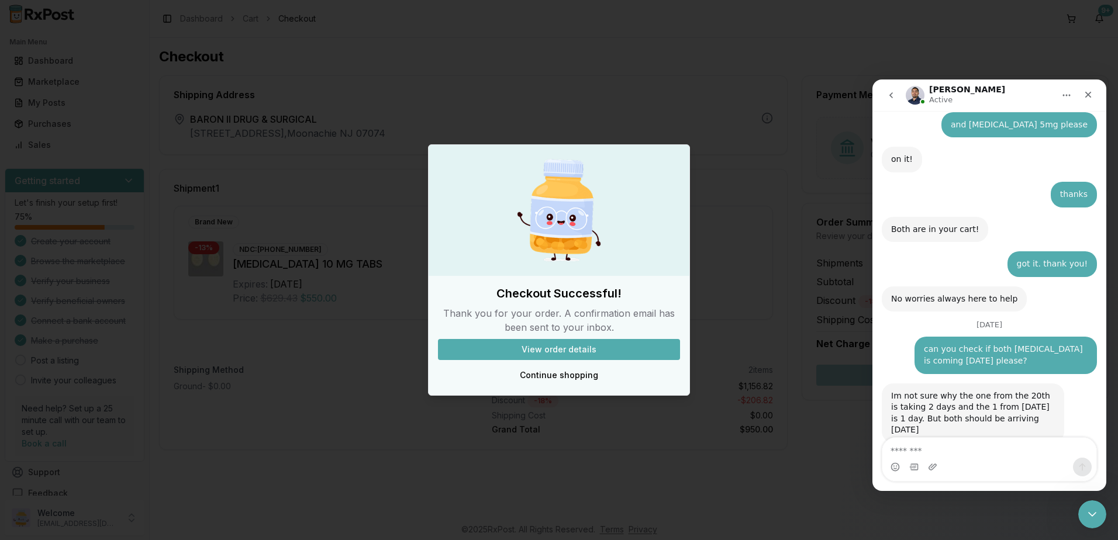
scroll to position [8299, 0]
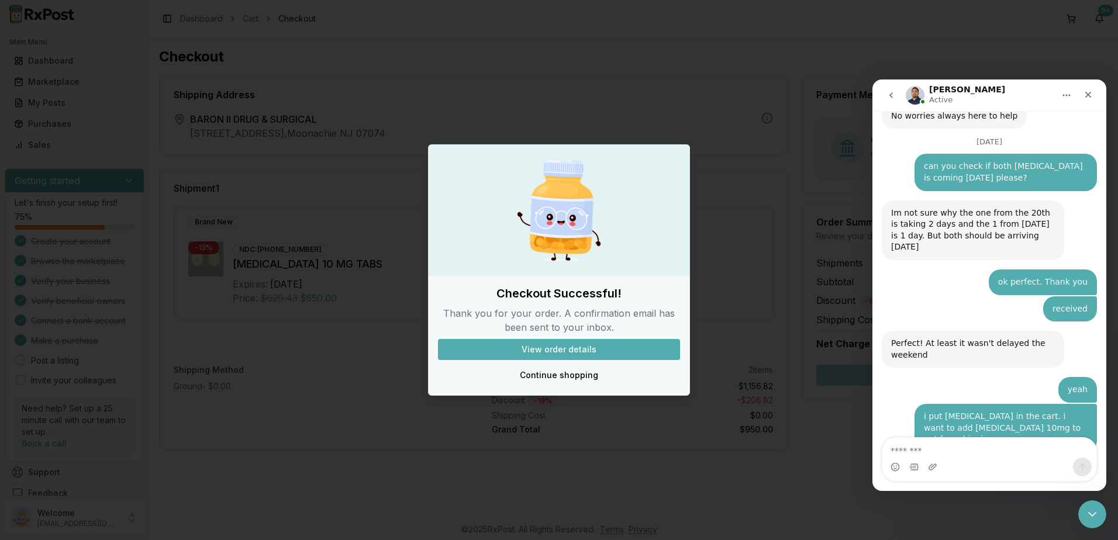
click at [962, 441] on textarea "Message…" at bounding box center [989, 448] width 214 height 20
type textarea "*"
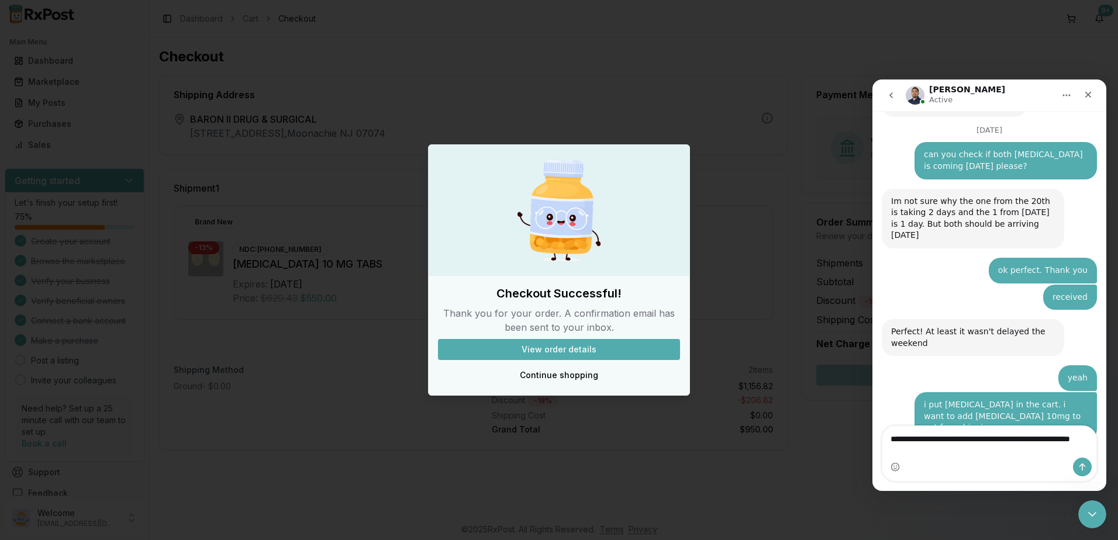
type textarea "**********"
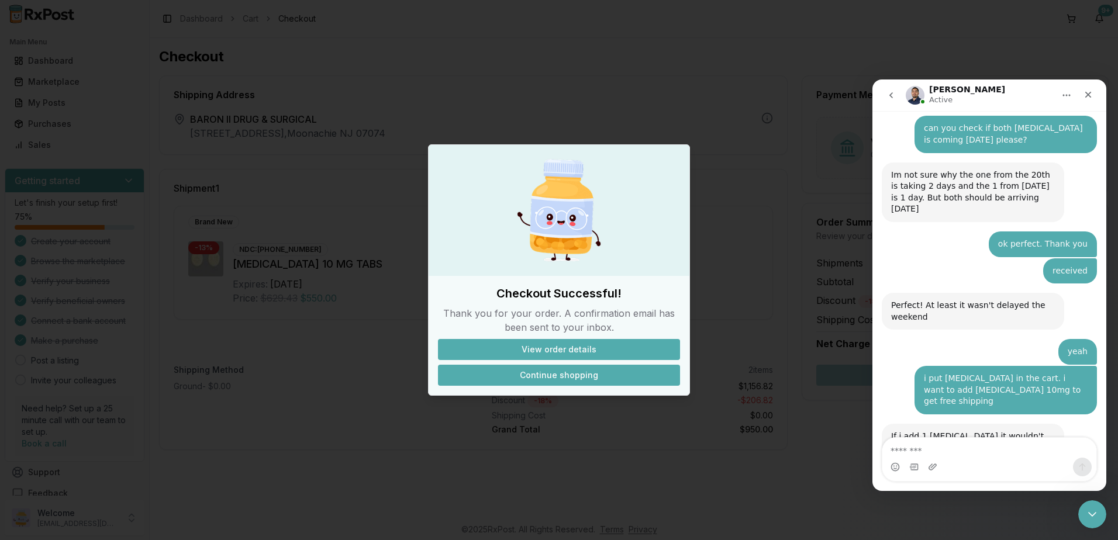
click at [565, 375] on button "Continue shopping" at bounding box center [559, 375] width 242 height 21
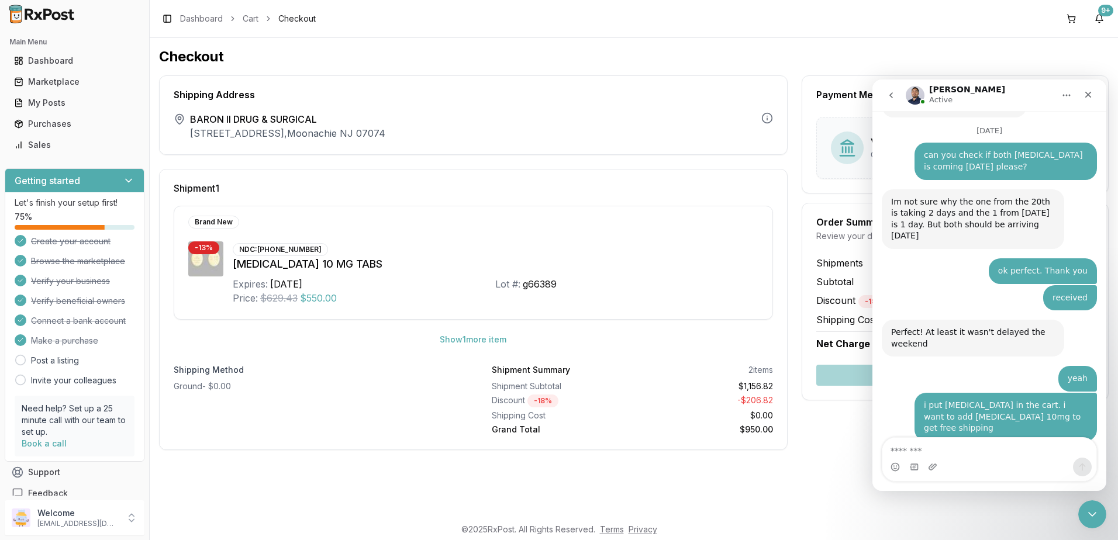
scroll to position [8364, 0]
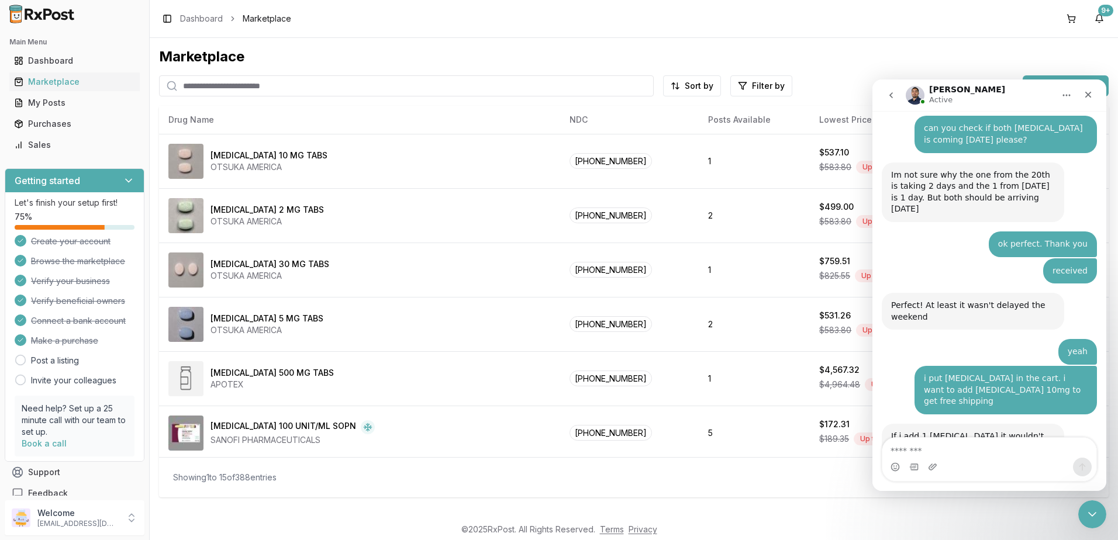
scroll to position [8409, 0]
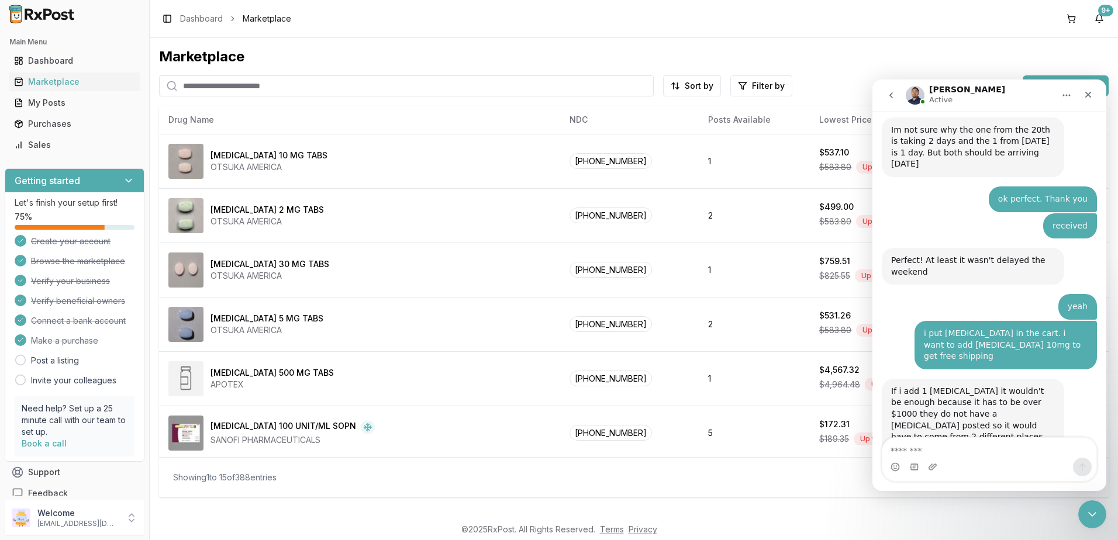
click at [1007, 459] on div "Intercom messenger" at bounding box center [989, 467] width 214 height 19
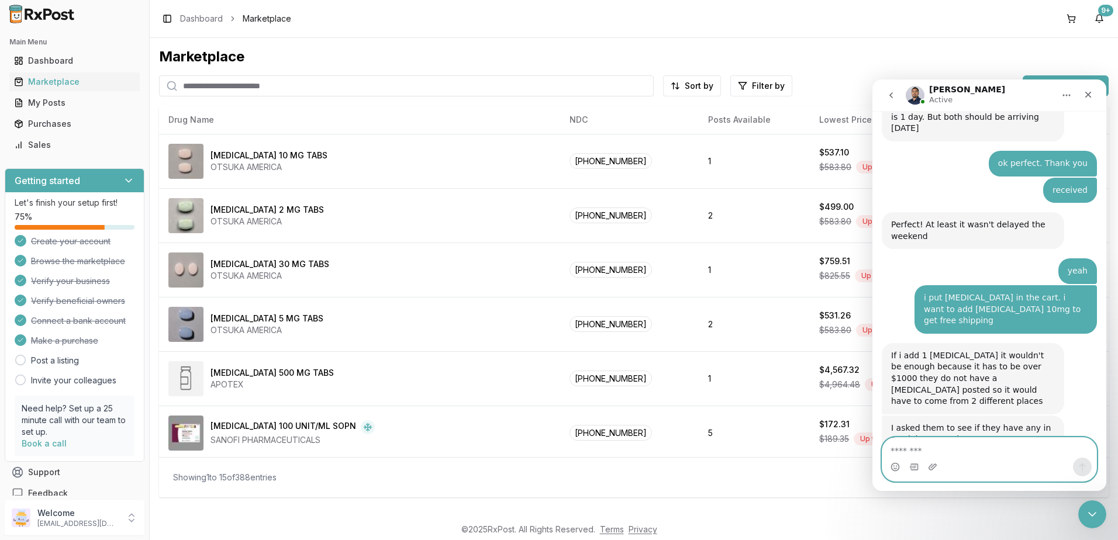
click at [938, 448] on textarea "Message…" at bounding box center [989, 448] width 214 height 20
type textarea "*"
type textarea "**********"
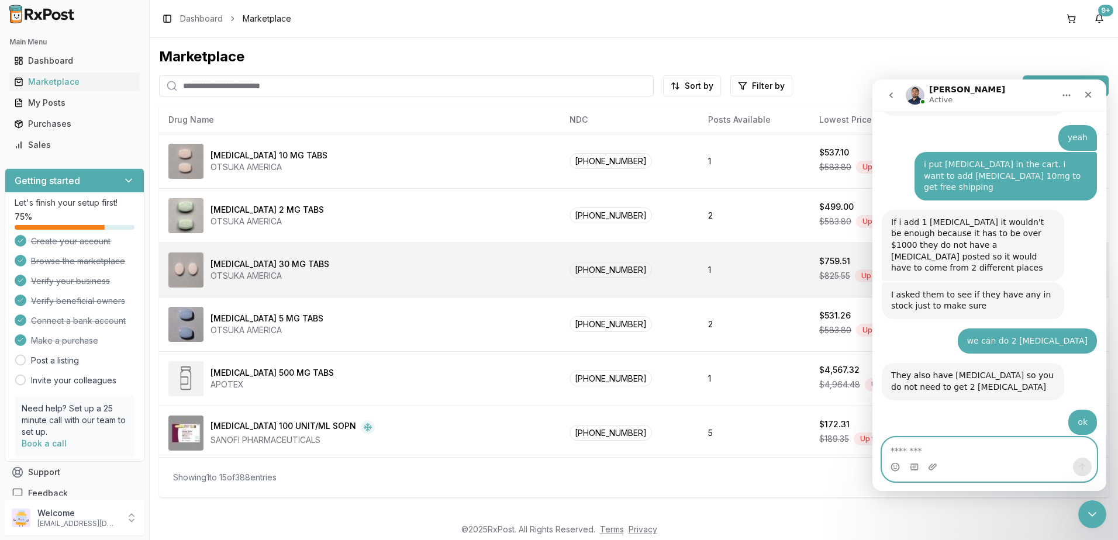
scroll to position [8675, 0]
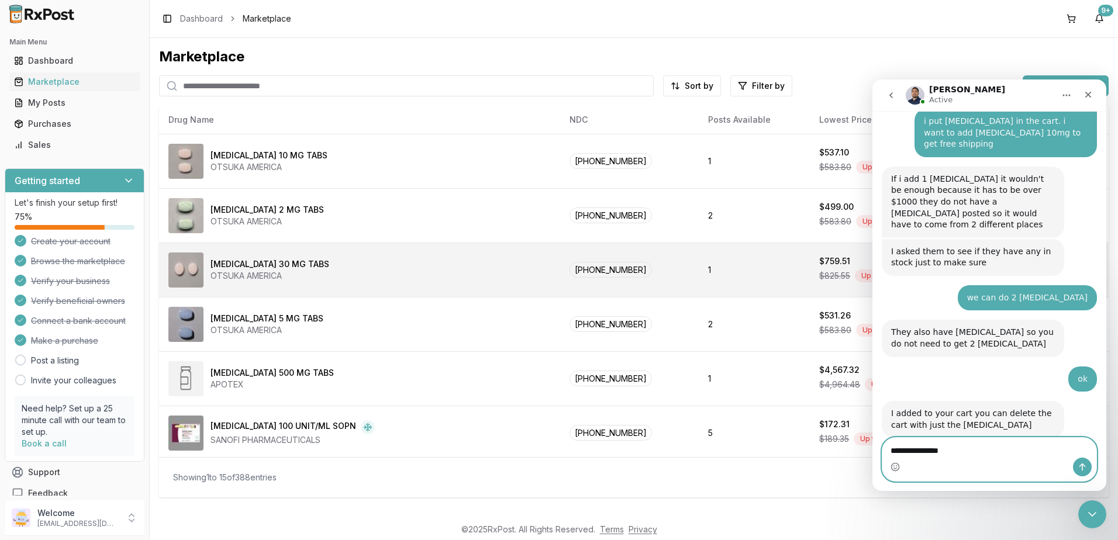
type textarea "**********"
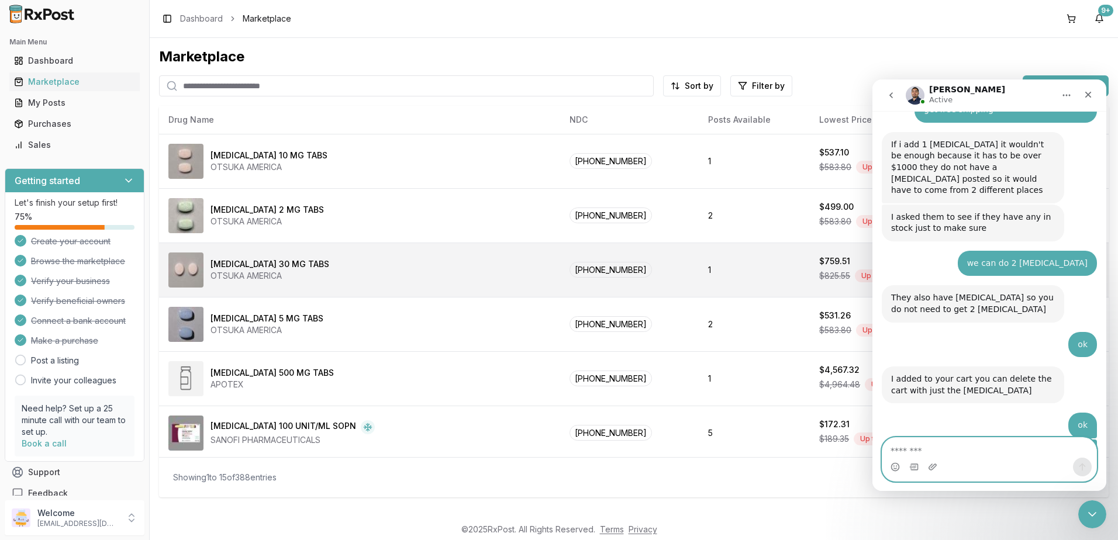
scroll to position [8754, 0]
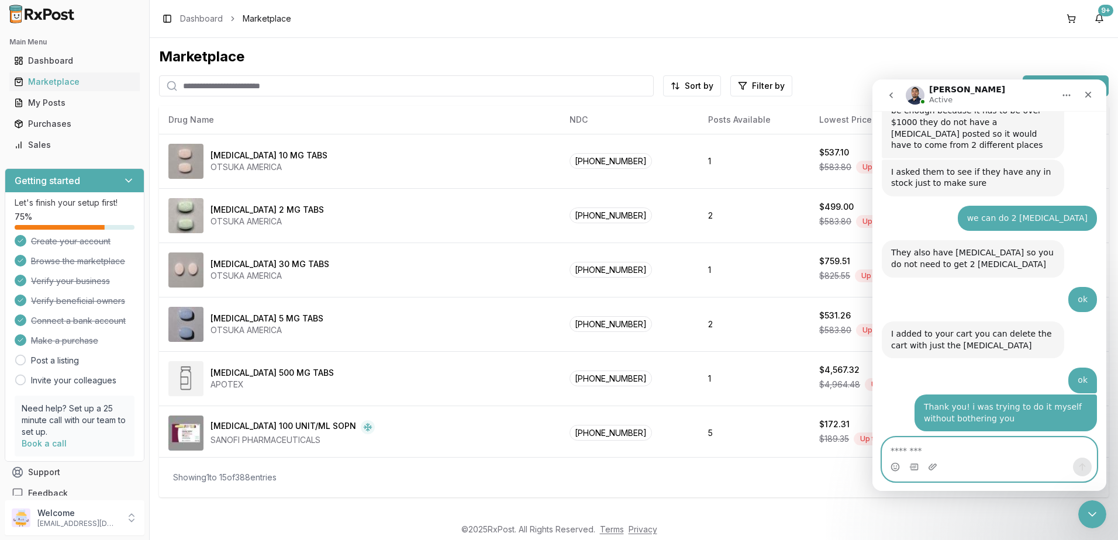
click at [969, 447] on textarea "Message…" at bounding box center [989, 448] width 214 height 20
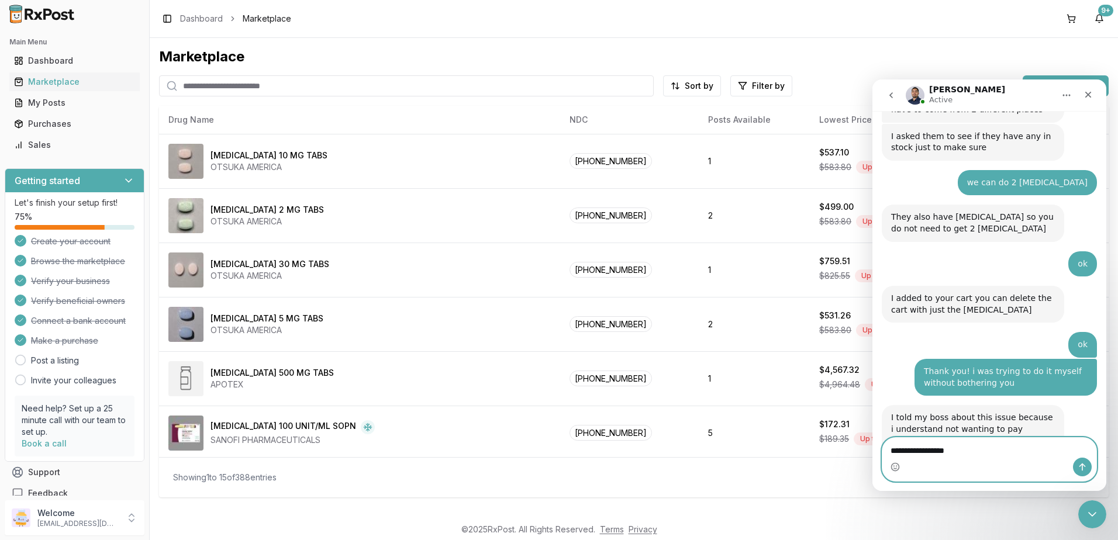
type textarea "**********"
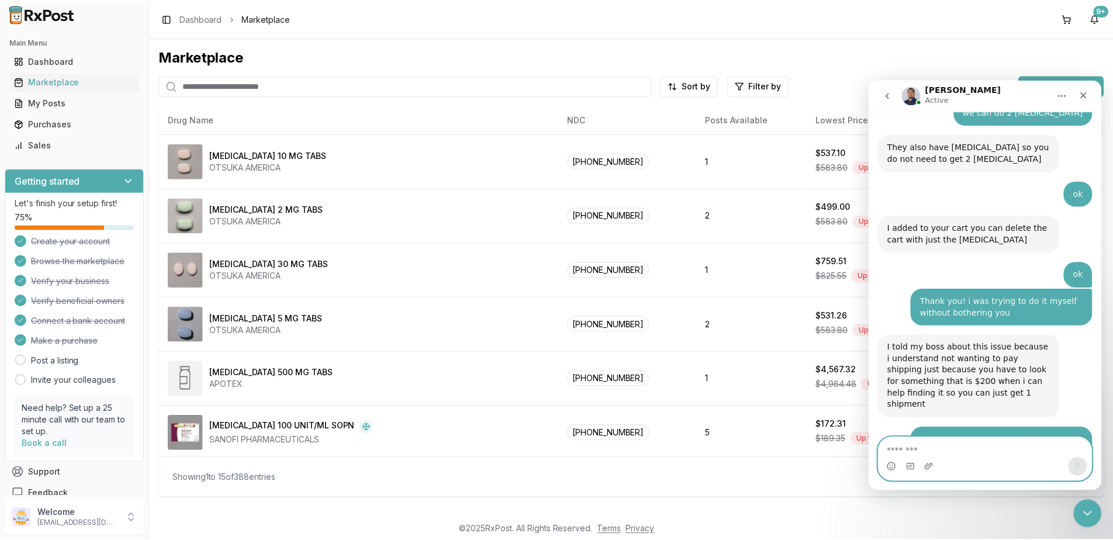
scroll to position [8852, 0]
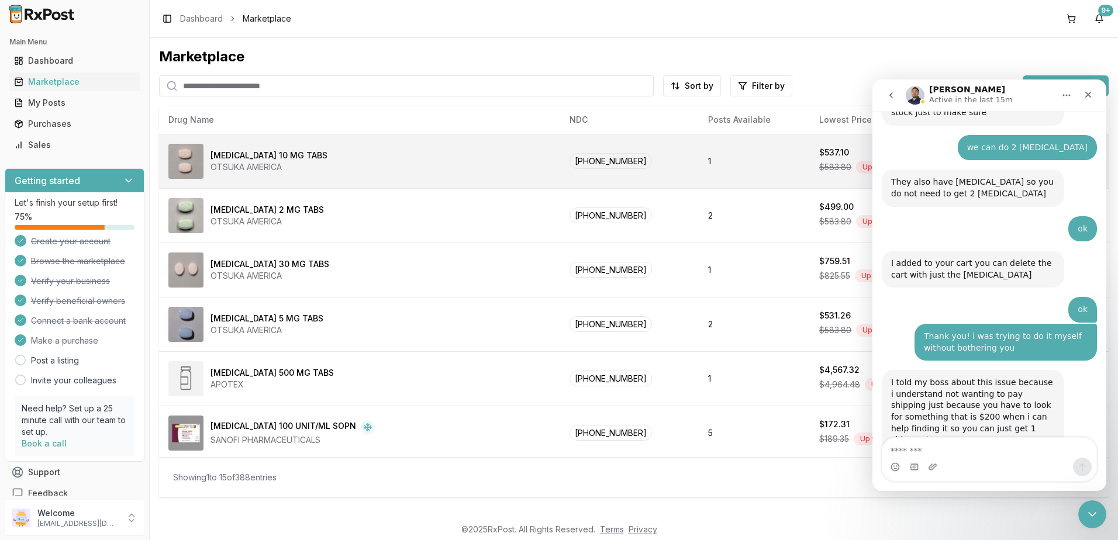
drag, startPoint x: 42, startPoint y: 122, endPoint x: 169, endPoint y: 135, distance: 128.1
click at [42, 122] on div "Purchases" at bounding box center [74, 124] width 121 height 12
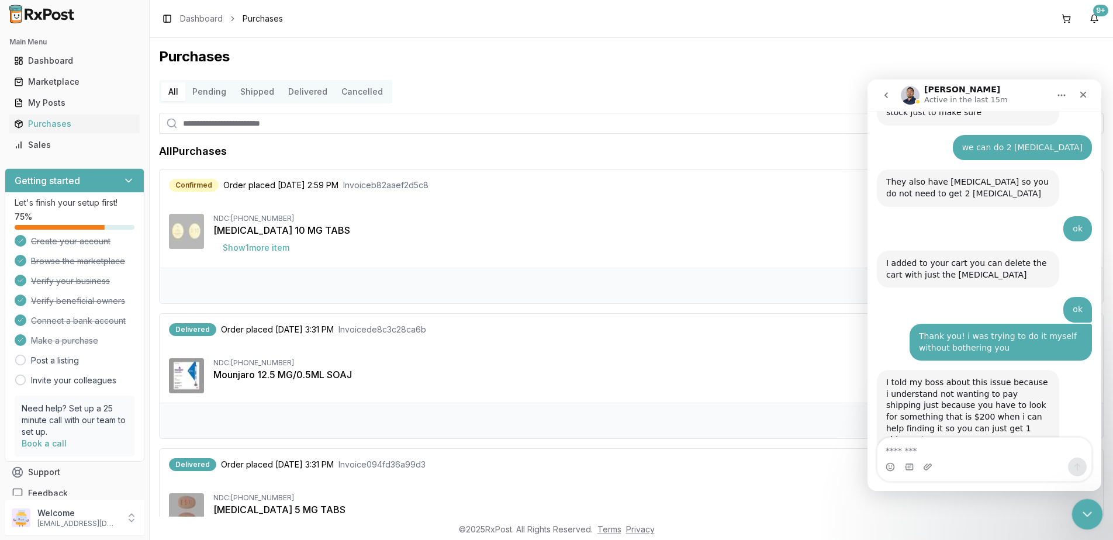
click at [1080, 516] on icon "Close Intercom Messenger" at bounding box center [1086, 513] width 14 height 14
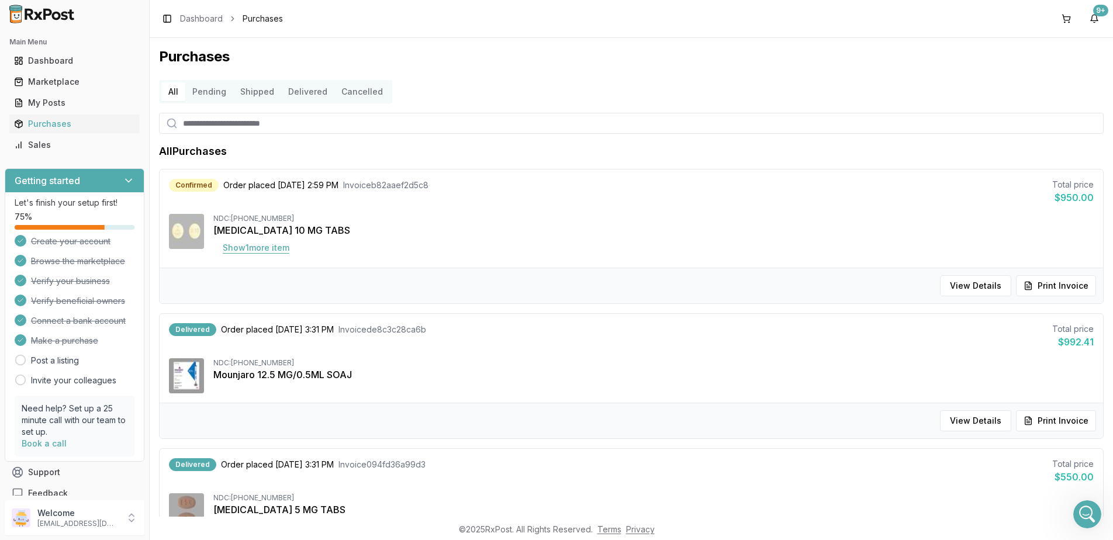
click at [239, 248] on button "Show 1 more item" at bounding box center [255, 247] width 85 height 21
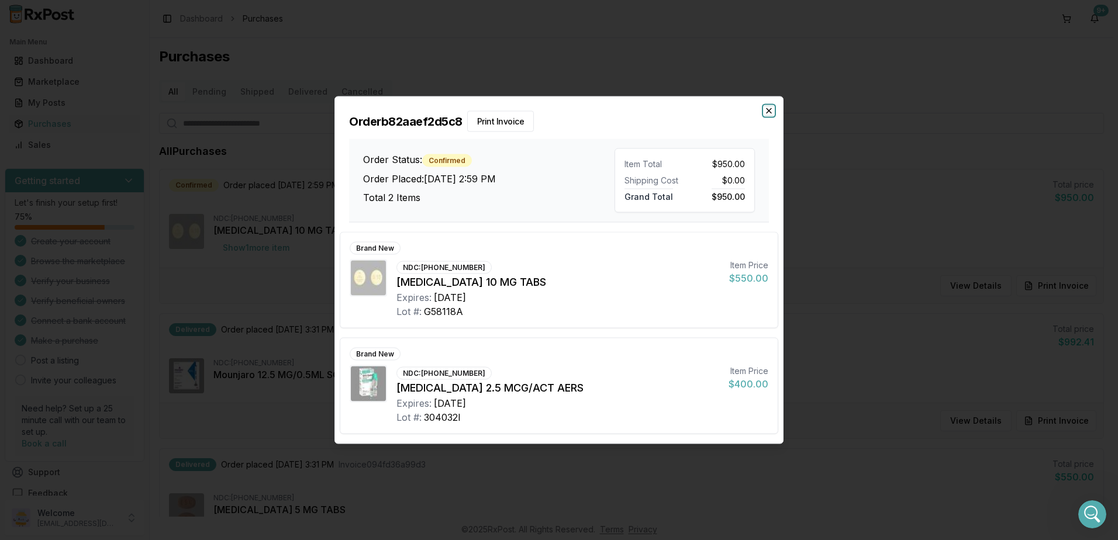
click at [771, 109] on icon "button" at bounding box center [768, 111] width 5 height 5
